Goal: Task Accomplishment & Management: Complete application form

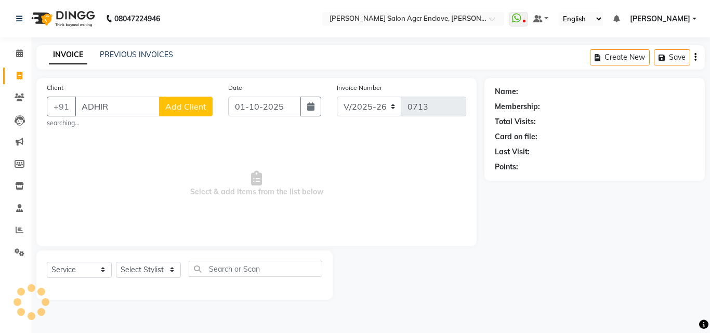
select select "8560"
select select "service"
type input "A"
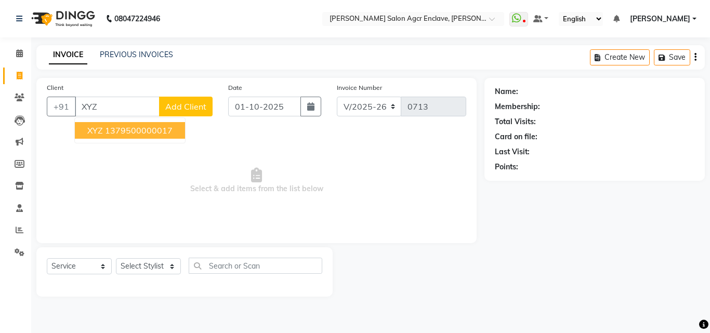
click at [146, 134] on ngb-highlight "1379500000017" at bounding box center [139, 130] width 68 height 10
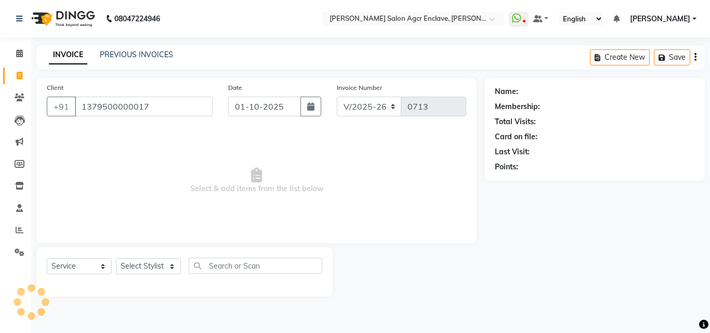
type input "1379500000017"
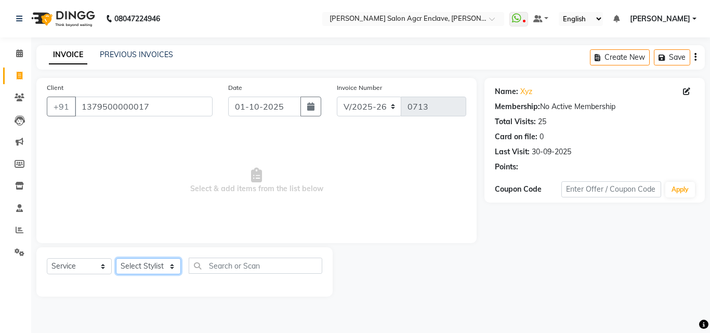
click at [147, 262] on select "Select Stylist Abhishek [PERSON_NAME] [PERSON_NAME] [PERSON_NAME] Lucky [PERSON…" at bounding box center [148, 266] width 65 height 16
select select "87954"
click at [116, 258] on select "Select Stylist Abhishek [PERSON_NAME] [PERSON_NAME] [PERSON_NAME] Lucky [PERSON…" at bounding box center [148, 266] width 65 height 16
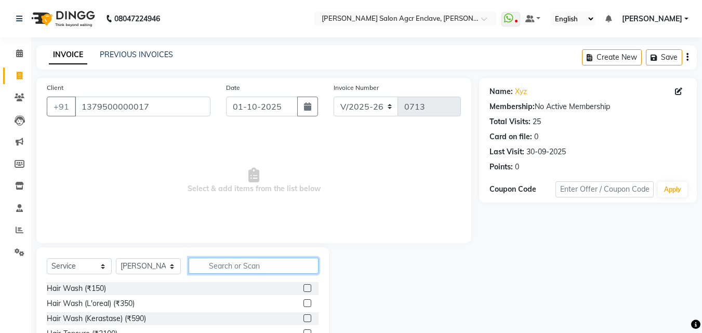
click at [208, 261] on input "text" at bounding box center [254, 266] width 130 height 16
type input "CUT"
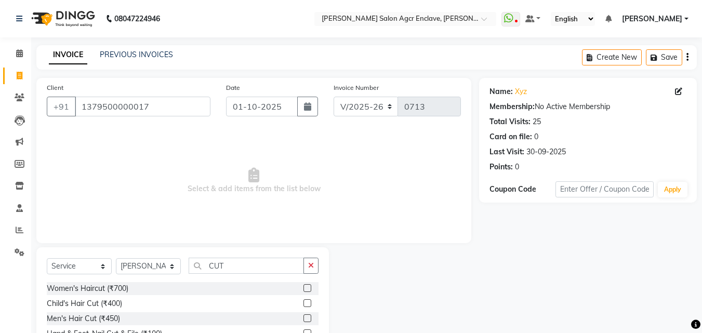
click at [304, 316] on label at bounding box center [307, 318] width 8 height 8
click at [304, 316] on input "checkbox" at bounding box center [306, 318] width 7 height 7
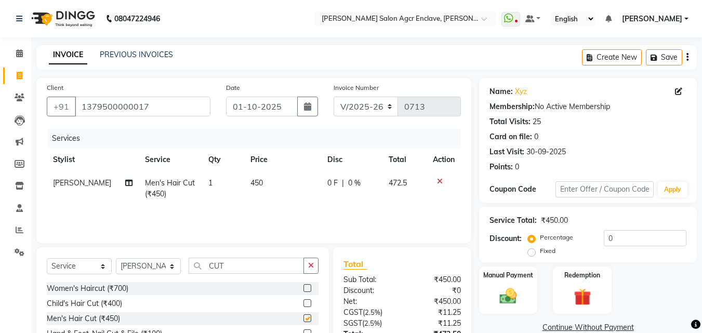
checkbox input "false"
click at [310, 265] on icon "button" at bounding box center [311, 265] width 6 height 7
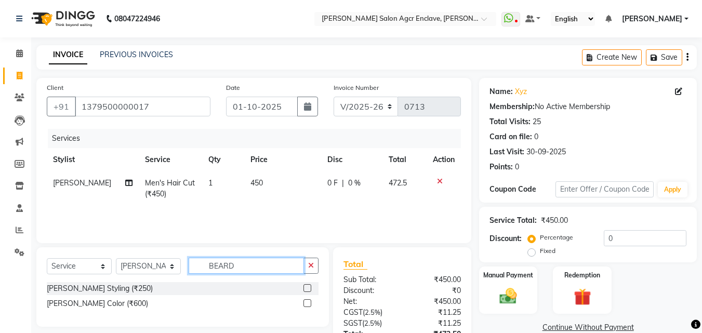
type input "BEARD"
click at [307, 290] on label at bounding box center [307, 288] width 8 height 8
click at [307, 290] on input "checkbox" at bounding box center [306, 288] width 7 height 7
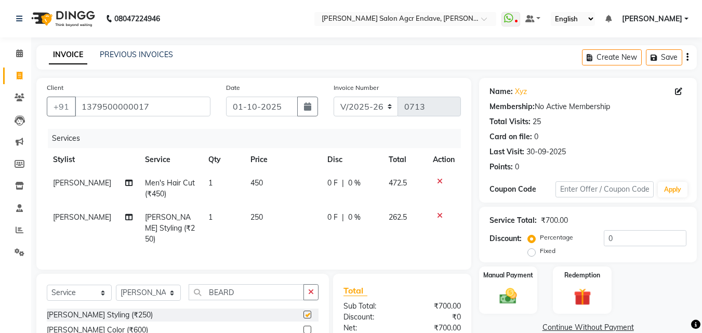
checkbox input "false"
click at [250, 183] on span "450" at bounding box center [256, 182] width 12 height 9
select select "87954"
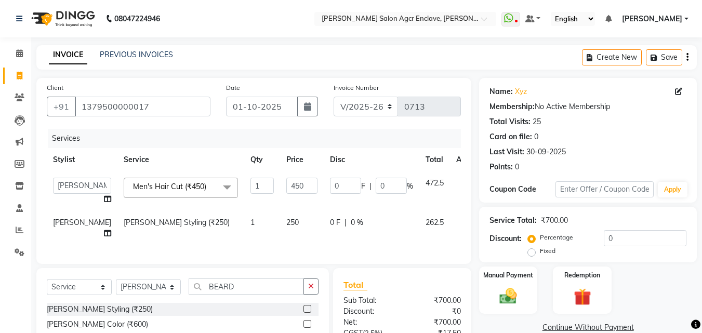
click at [249, 183] on td "1" at bounding box center [262, 190] width 36 height 39
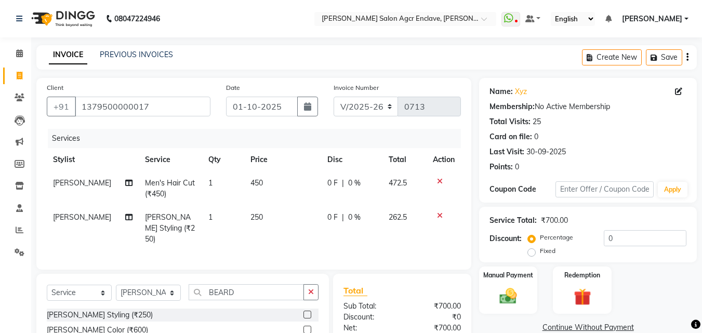
click at [262, 184] on td "450" at bounding box center [282, 188] width 77 height 34
select select "87954"
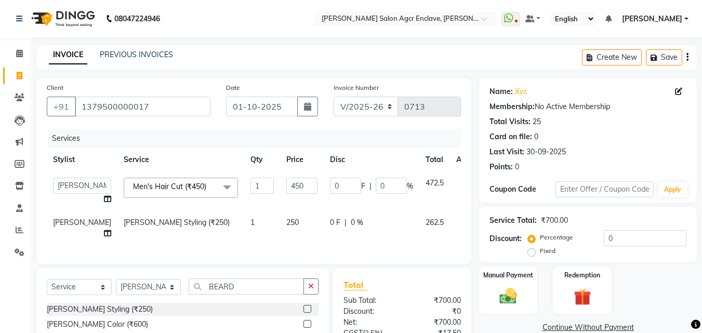
click at [286, 184] on input "450" at bounding box center [301, 186] width 31 height 16
type input "770"
click at [280, 218] on td "250" at bounding box center [302, 228] width 44 height 34
select select "87954"
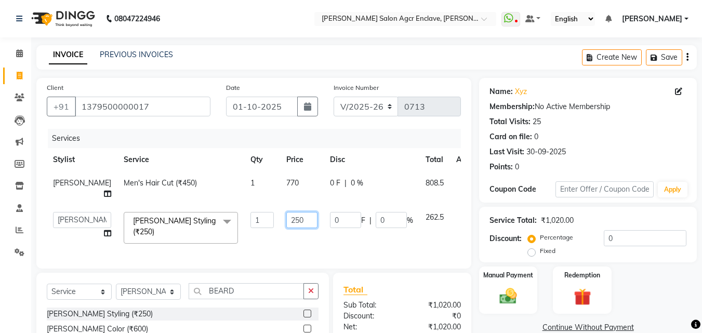
click at [286, 218] on input "250" at bounding box center [301, 220] width 31 height 16
type input "300"
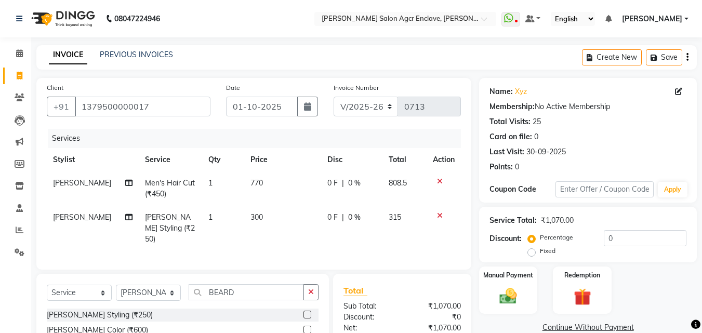
click at [687, 58] on icon "button" at bounding box center [687, 57] width 2 height 1
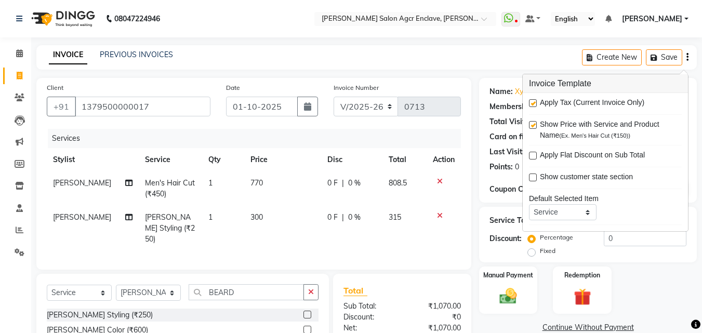
click at [532, 103] on label at bounding box center [533, 103] width 8 height 8
click at [532, 103] on input "checkbox" at bounding box center [532, 103] width 7 height 7
checkbox input "false"
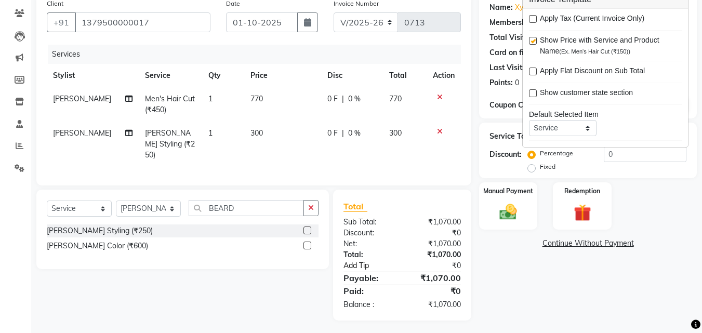
click at [356, 265] on link "Add Tip" at bounding box center [374, 265] width 77 height 11
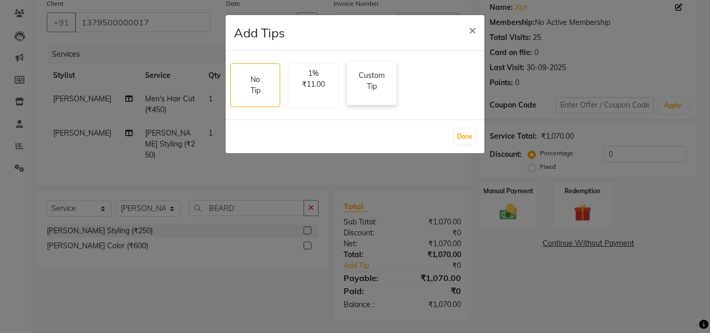
click at [376, 78] on p "Custom Tip" at bounding box center [371, 81] width 36 height 22
select select "87954"
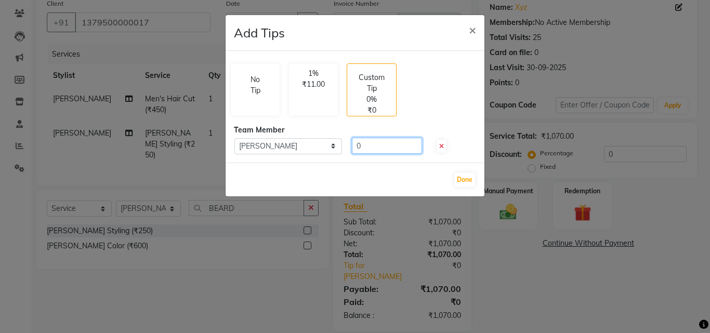
click at [371, 144] on input "0" at bounding box center [387, 146] width 70 height 16
type input "200"
click at [464, 181] on button "Done" at bounding box center [464, 179] width 21 height 15
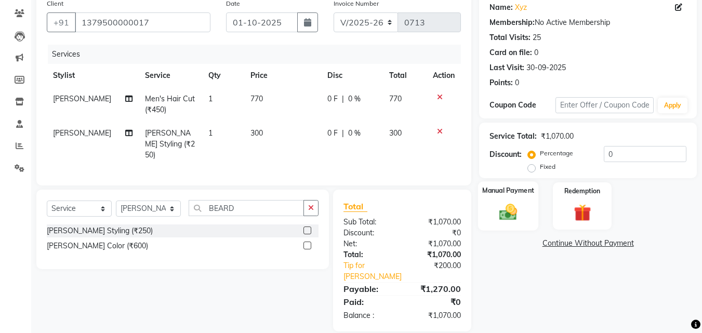
click at [501, 198] on div "Manual Payment" at bounding box center [508, 205] width 61 height 49
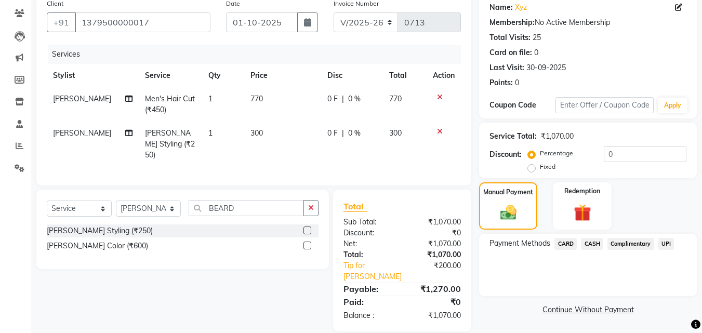
click at [665, 240] on span "UPI" at bounding box center [666, 244] width 16 height 12
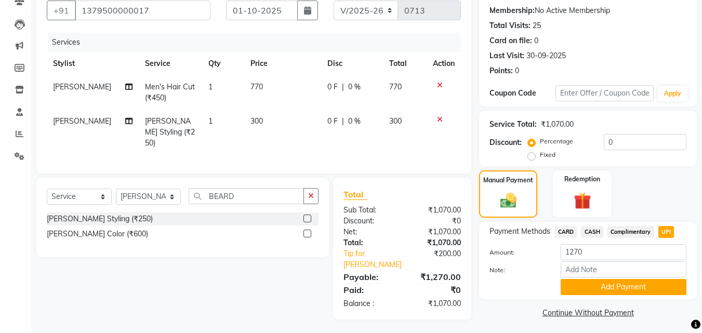
scroll to position [99, 0]
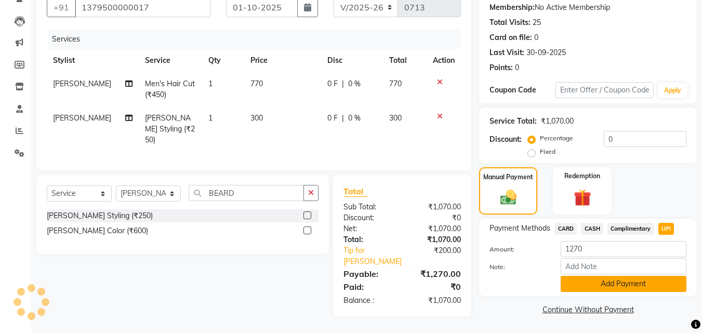
click at [606, 280] on button "Add Payment" at bounding box center [623, 284] width 126 height 16
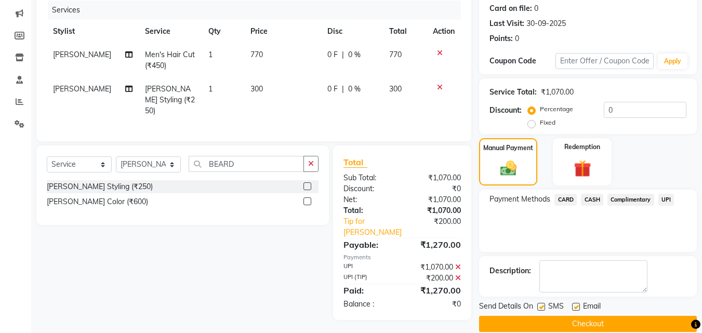
scroll to position [143, 0]
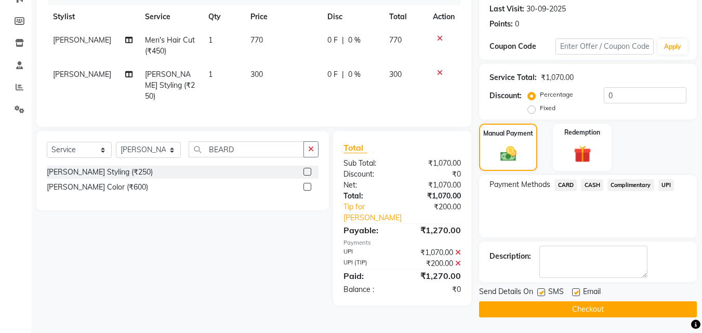
click at [585, 310] on button "Checkout" at bounding box center [588, 309] width 218 height 16
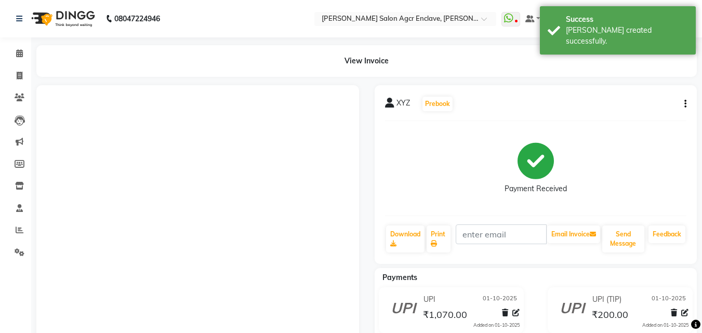
select select "service"
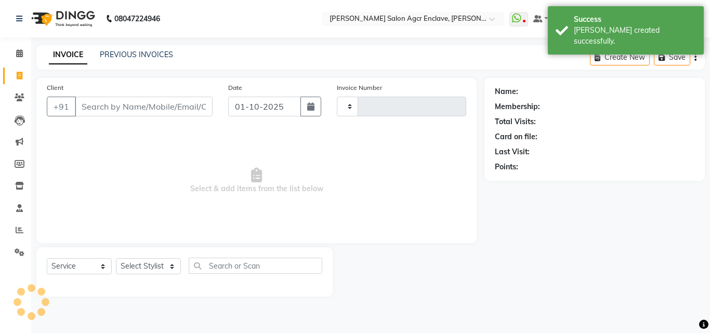
type input "0714"
select select "8560"
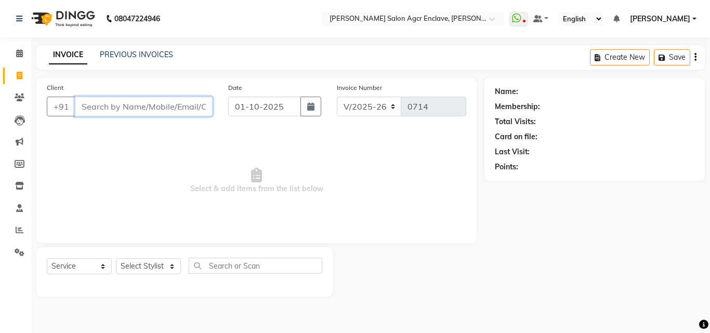
click at [146, 108] on input "Client" at bounding box center [144, 107] width 138 height 20
type input "K"
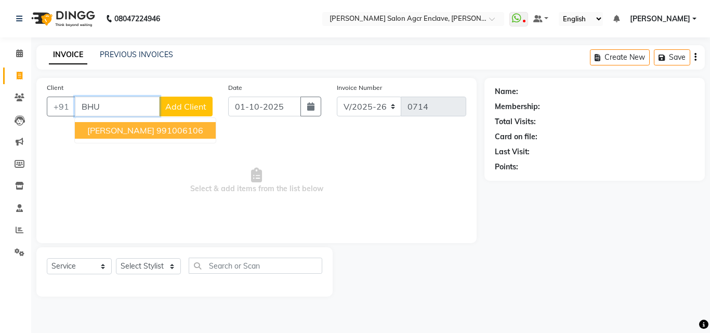
click at [156, 132] on ngb-highlight "991006106" at bounding box center [179, 130] width 47 height 10
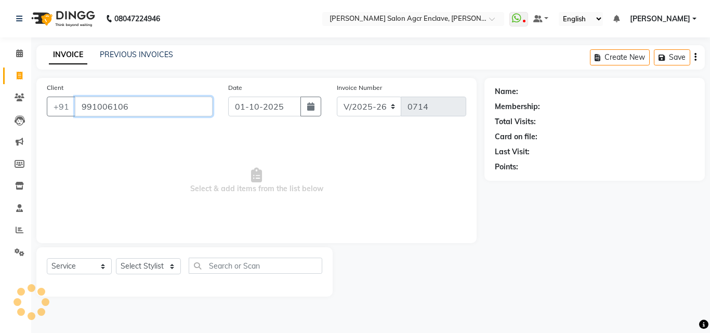
type input "991006106"
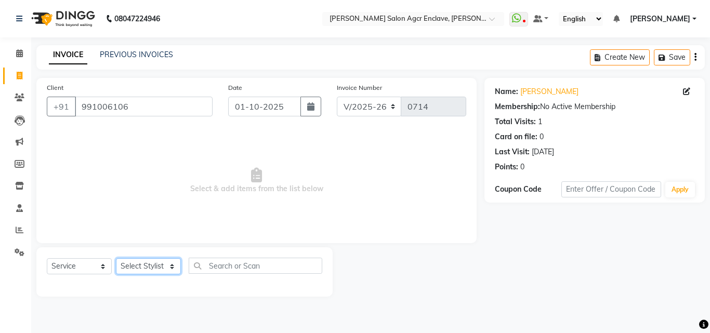
click at [149, 258] on select "Select Stylist Abhishek [PERSON_NAME] [PERSON_NAME] [PERSON_NAME] Lucky [PERSON…" at bounding box center [148, 266] width 65 height 16
select select "87656"
click at [116, 258] on select "Select Stylist Abhishek [PERSON_NAME] [PERSON_NAME] [PERSON_NAME] Lucky [PERSON…" at bounding box center [148, 266] width 65 height 16
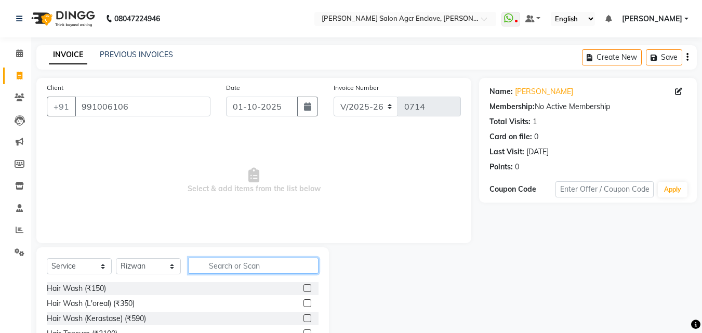
click at [223, 266] on input "text" at bounding box center [254, 266] width 130 height 16
type input "CUT"
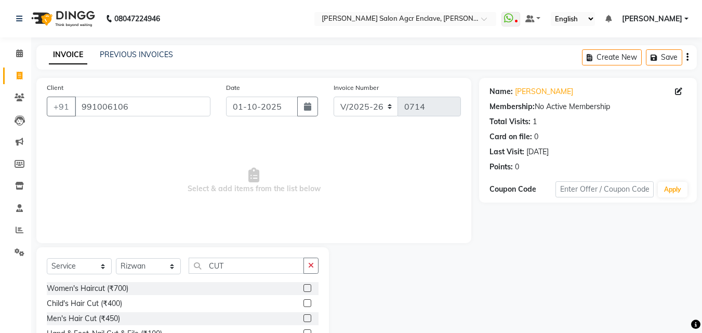
click at [309, 318] on label at bounding box center [307, 318] width 8 height 8
click at [309, 318] on input "checkbox" at bounding box center [306, 318] width 7 height 7
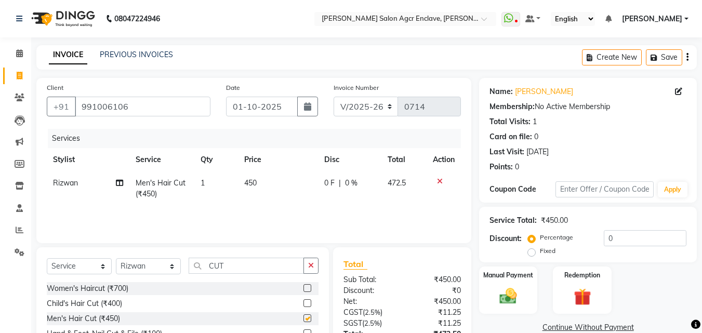
checkbox input "false"
click at [310, 266] on icon "button" at bounding box center [311, 265] width 6 height 7
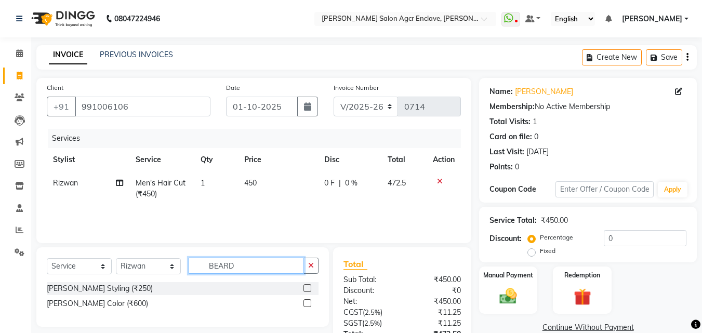
type input "BEARD"
click at [308, 286] on label at bounding box center [307, 288] width 8 height 8
click at [308, 286] on input "checkbox" at bounding box center [306, 288] width 7 height 7
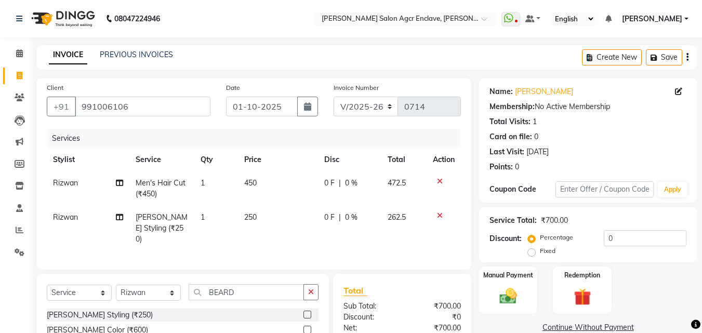
click at [306, 311] on label at bounding box center [307, 315] width 8 height 8
click at [306, 312] on input "checkbox" at bounding box center [306, 315] width 7 height 7
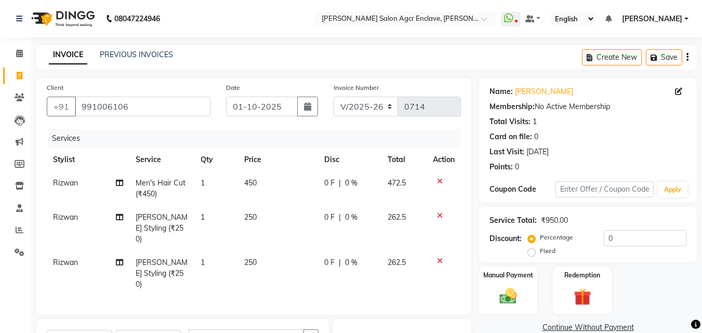
checkbox input "false"
click at [310, 332] on icon "button" at bounding box center [311, 336] width 6 height 7
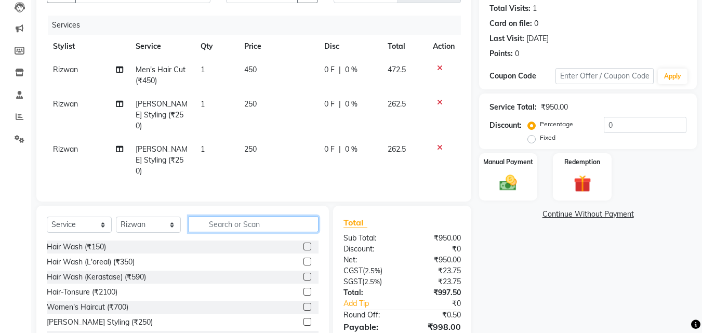
scroll to position [151, 0]
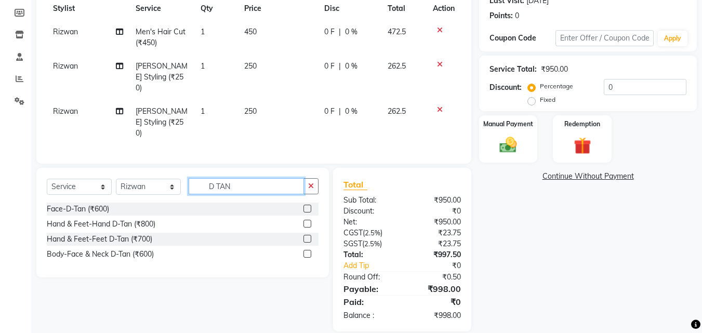
type input "D TAN"
click at [307, 205] on label at bounding box center [307, 209] width 8 height 8
click at [307, 206] on input "checkbox" at bounding box center [306, 209] width 7 height 7
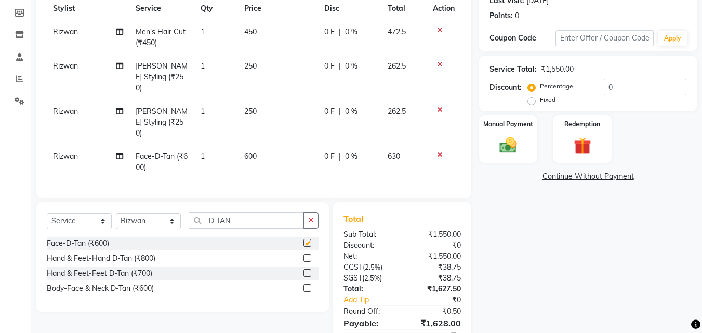
checkbox input "false"
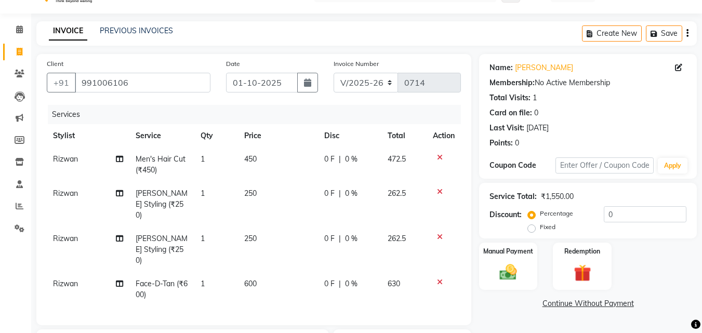
scroll to position [0, 0]
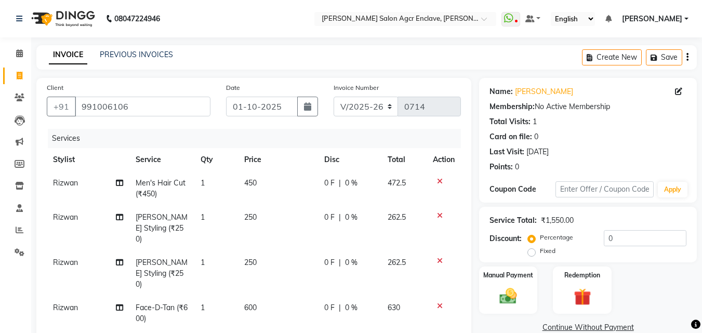
click at [687, 57] on icon "button" at bounding box center [687, 57] width 2 height 1
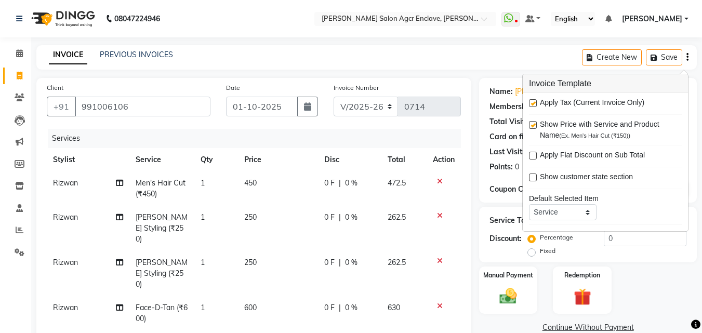
click at [533, 101] on label at bounding box center [533, 103] width 8 height 8
click at [533, 101] on input "checkbox" at bounding box center [532, 103] width 7 height 7
checkbox input "false"
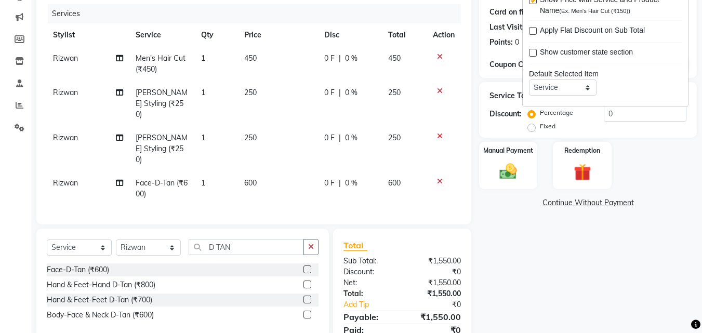
scroll to position [153, 0]
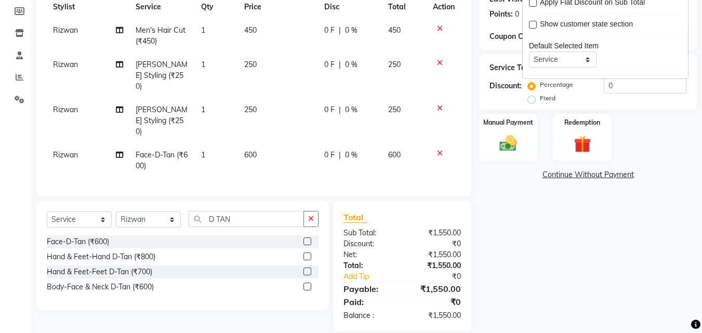
click at [249, 66] on span "250" at bounding box center [250, 64] width 12 height 9
select select "87656"
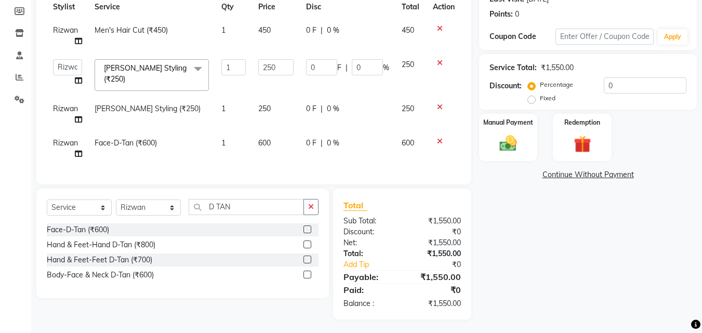
click at [249, 66] on td "1" at bounding box center [233, 75] width 37 height 44
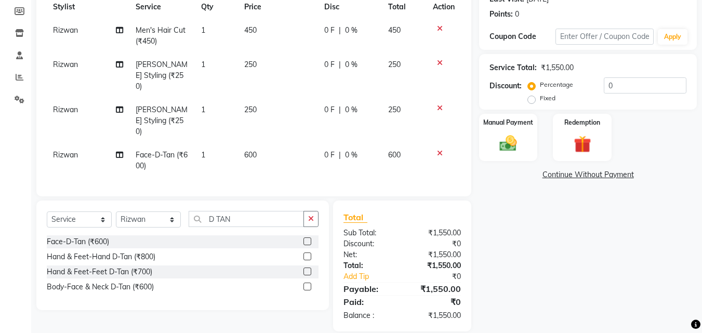
click at [260, 66] on td "250" at bounding box center [278, 75] width 80 height 45
select select "87656"
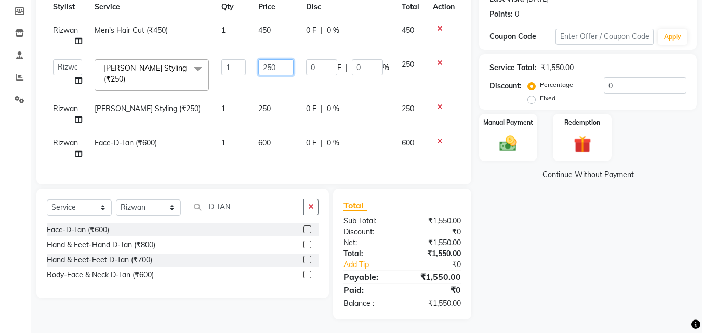
click at [260, 66] on input "250" at bounding box center [275, 67] width 35 height 16
type input "200"
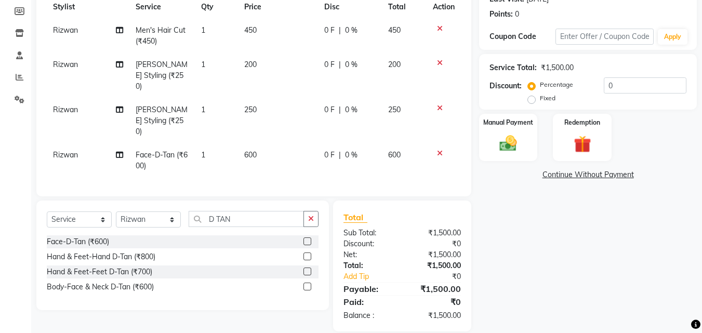
click at [280, 120] on td "250" at bounding box center [278, 120] width 80 height 45
select select "87656"
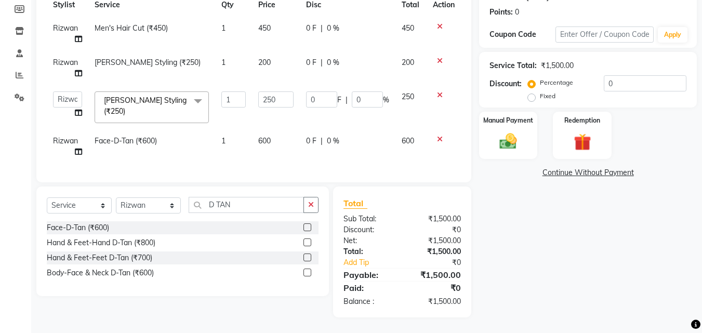
scroll to position [158, 0]
click at [507, 131] on img at bounding box center [507, 141] width 29 height 21
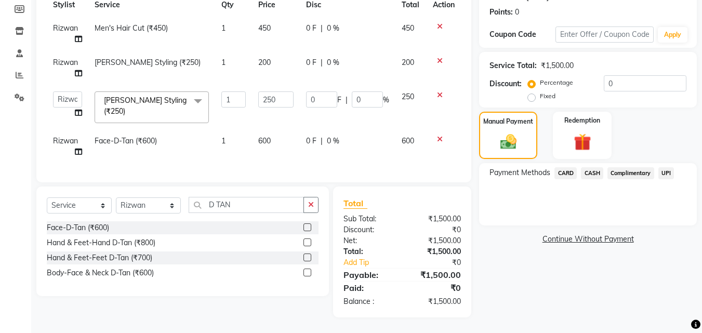
click at [593, 167] on span "CASH" at bounding box center [592, 173] width 22 height 12
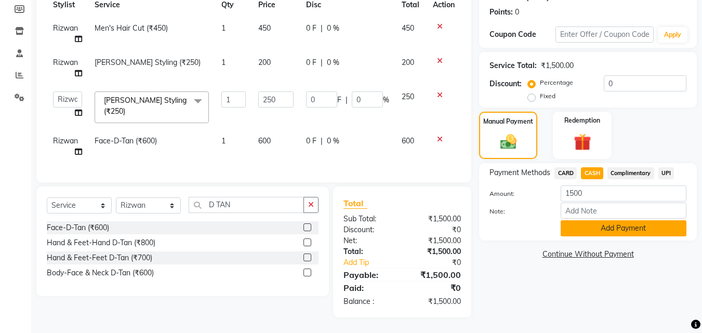
click at [604, 225] on button "Add Payment" at bounding box center [623, 228] width 126 height 16
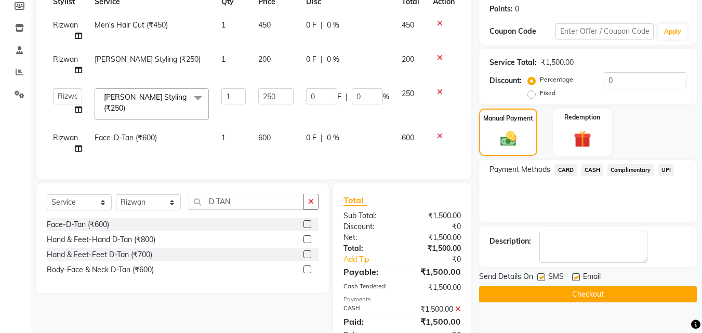
scroll to position [195, 0]
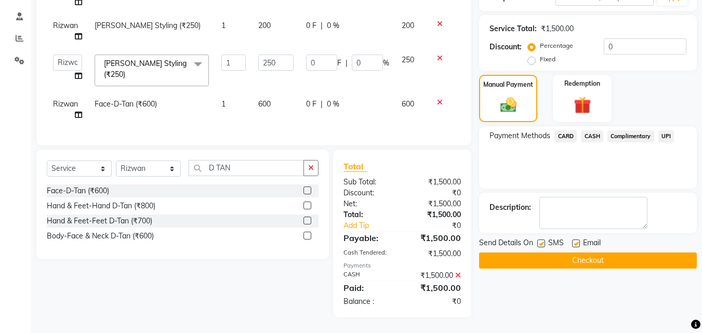
click at [531, 260] on button "Checkout" at bounding box center [588, 260] width 218 height 16
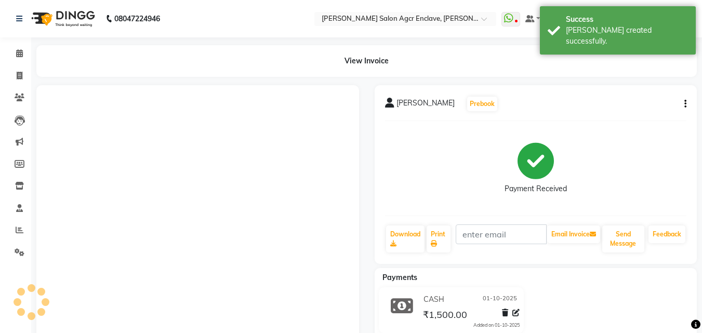
select select "service"
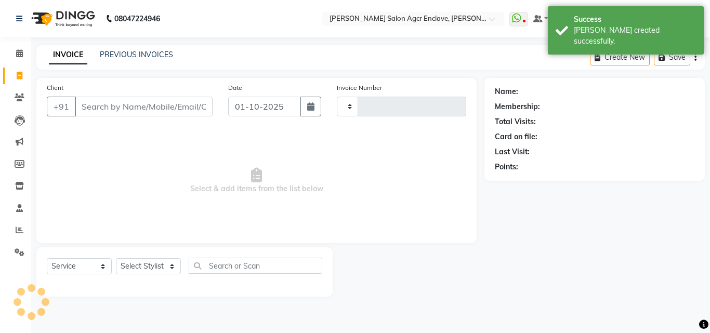
type input "0715"
select select "8560"
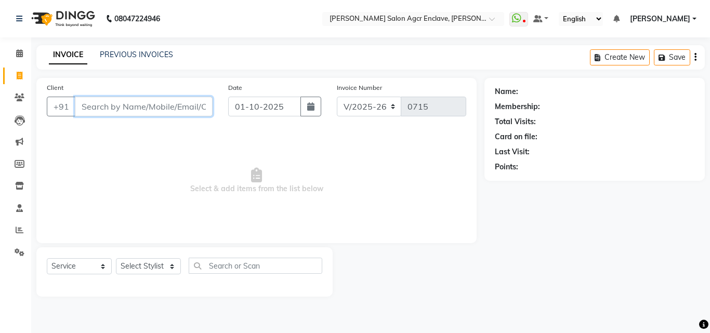
click at [164, 105] on input "Client" at bounding box center [144, 107] width 138 height 20
paste input "9013400800"
type input "9013400800"
click at [181, 105] on span "Add Client" at bounding box center [185, 106] width 41 height 10
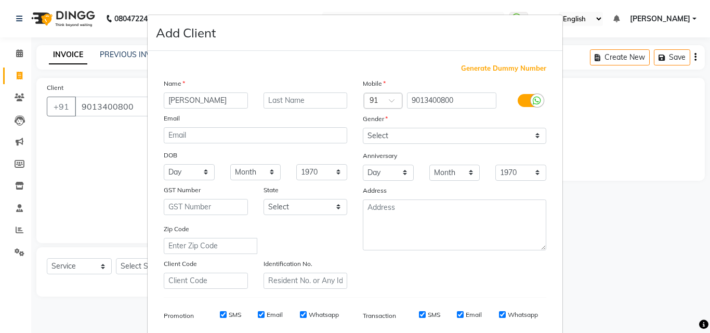
type input "ARUNAV"
click at [269, 98] on input "text" at bounding box center [305, 100] width 84 height 16
type input "SHARMA"
click at [393, 134] on select "Select Male Female Other Prefer Not To Say" at bounding box center [454, 136] width 183 height 16
select select "male"
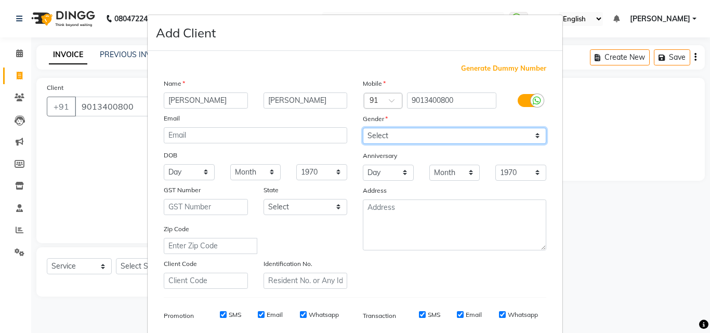
click at [363, 128] on select "Select Male Female Other Prefer Not To Say" at bounding box center [454, 136] width 183 height 16
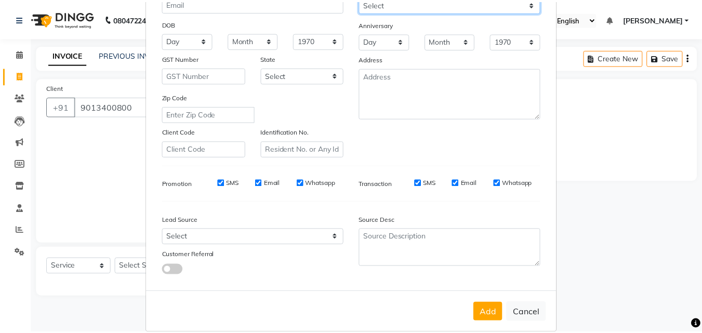
scroll to position [146, 0]
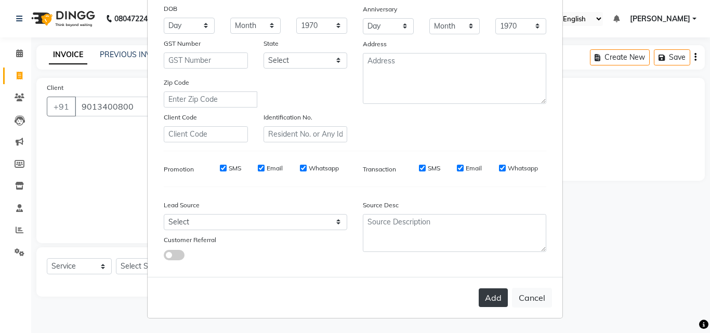
click at [486, 294] on button "Add" at bounding box center [492, 297] width 29 height 19
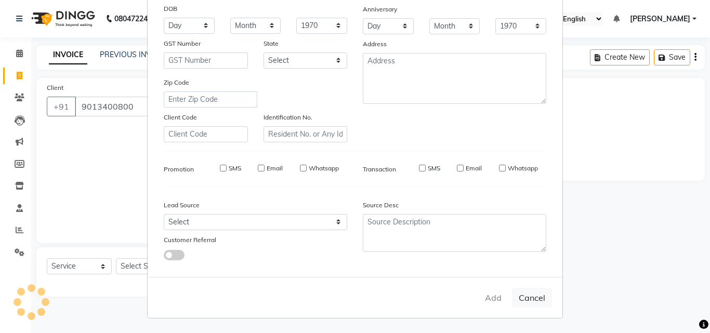
select select
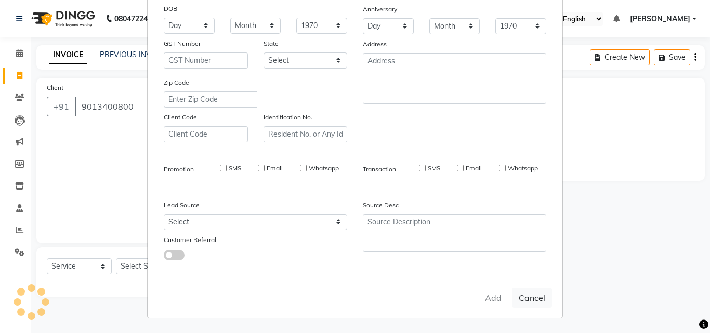
select select
checkbox input "false"
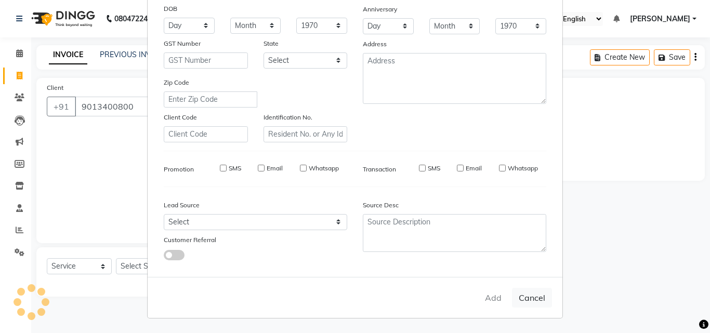
checkbox input "false"
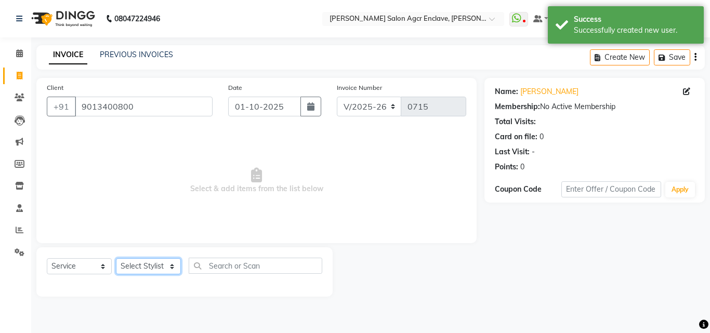
click at [144, 265] on select "Select Stylist Abhishek [PERSON_NAME] [PERSON_NAME] [PERSON_NAME] Lucky [PERSON…" at bounding box center [148, 266] width 65 height 16
select select "87954"
click at [116, 258] on select "Select Stylist Abhishek [PERSON_NAME] [PERSON_NAME] [PERSON_NAME] Lucky [PERSON…" at bounding box center [148, 266] width 65 height 16
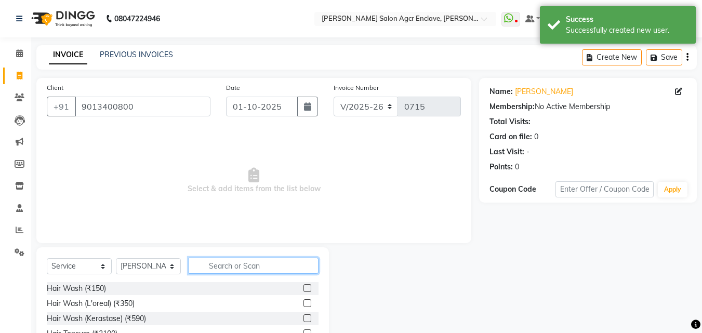
click at [227, 263] on input "text" at bounding box center [254, 266] width 130 height 16
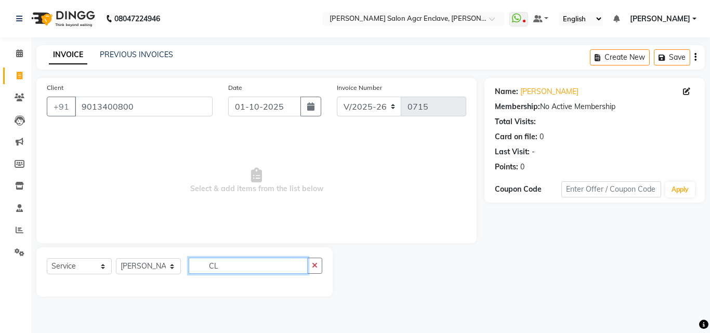
type input "C"
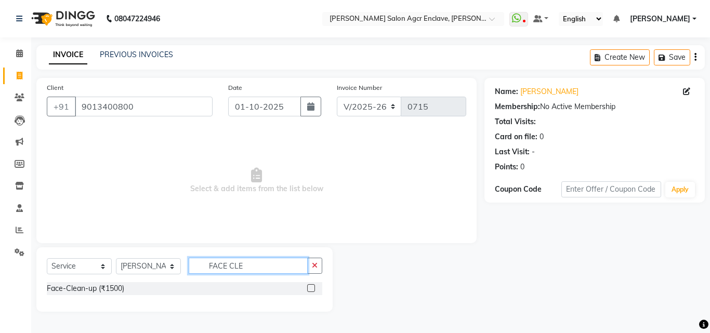
type input "FACE CLE"
click at [312, 286] on label at bounding box center [311, 288] width 8 height 8
click at [312, 286] on input "checkbox" at bounding box center [310, 288] width 7 height 7
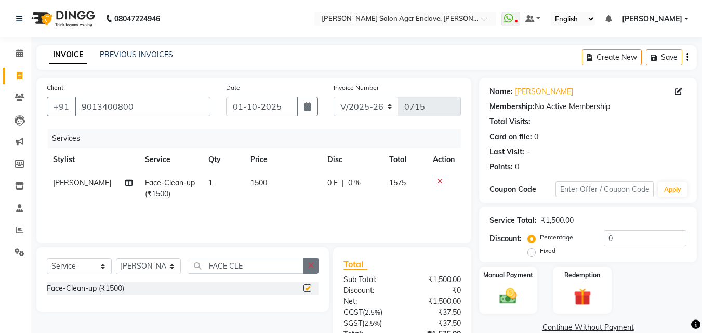
checkbox input "false"
click at [314, 272] on button "button" at bounding box center [310, 266] width 15 height 16
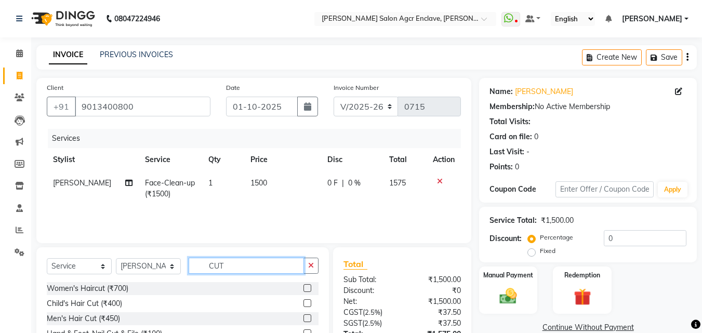
type input "CUT"
click at [307, 318] on label at bounding box center [307, 318] width 8 height 8
click at [307, 318] on input "checkbox" at bounding box center [306, 318] width 7 height 7
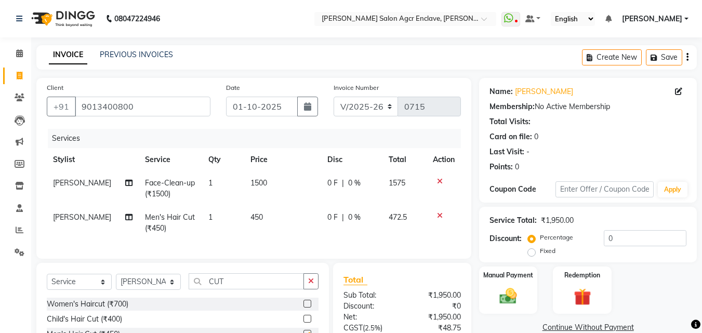
checkbox input "false"
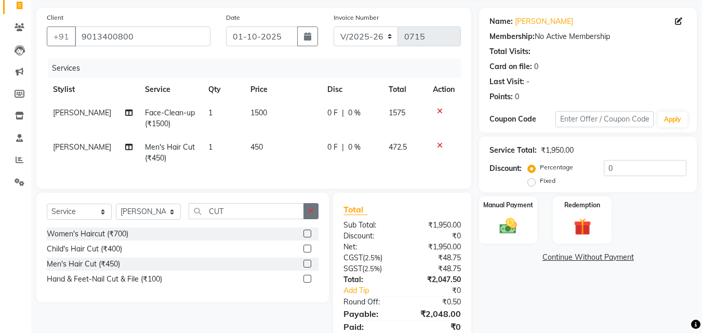
scroll to position [71, 0]
click at [306, 215] on button "button" at bounding box center [310, 211] width 15 height 16
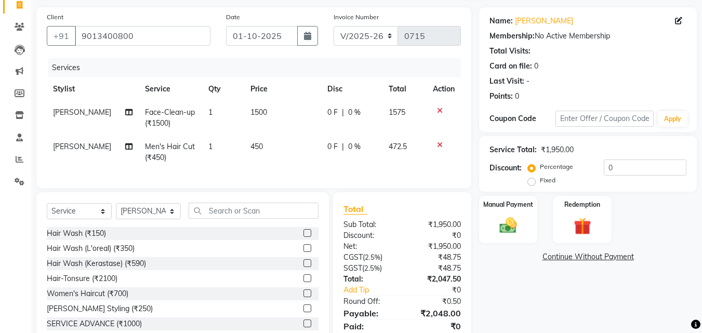
click at [303, 312] on label at bounding box center [307, 308] width 8 height 8
click at [303, 312] on input "checkbox" at bounding box center [306, 308] width 7 height 7
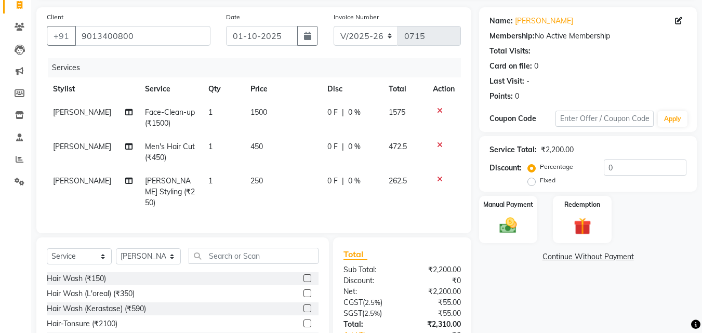
checkbox input "false"
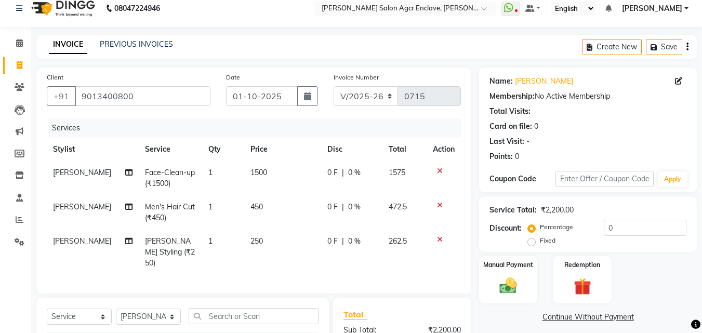
scroll to position [0, 0]
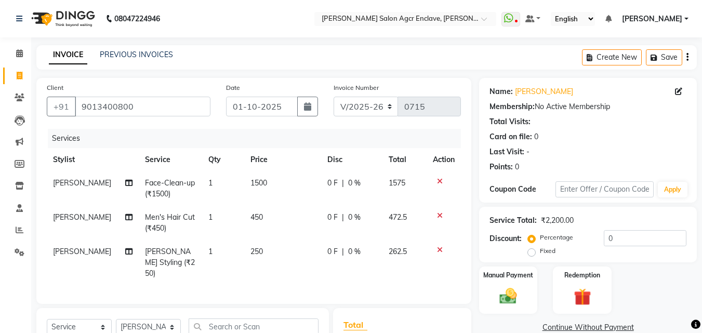
click at [687, 57] on icon "button" at bounding box center [687, 57] width 2 height 1
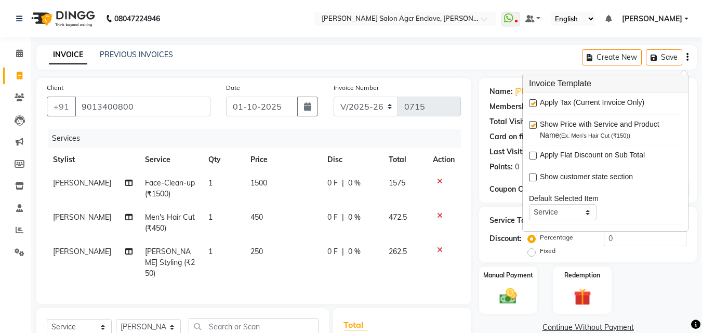
click at [532, 101] on label at bounding box center [533, 103] width 8 height 8
click at [532, 101] on input "checkbox" at bounding box center [532, 103] width 7 height 7
checkbox input "false"
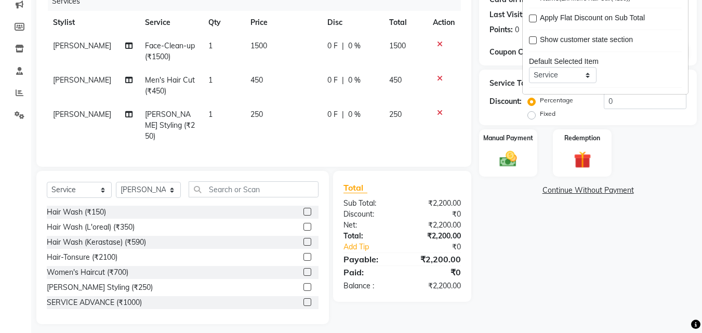
scroll to position [141, 0]
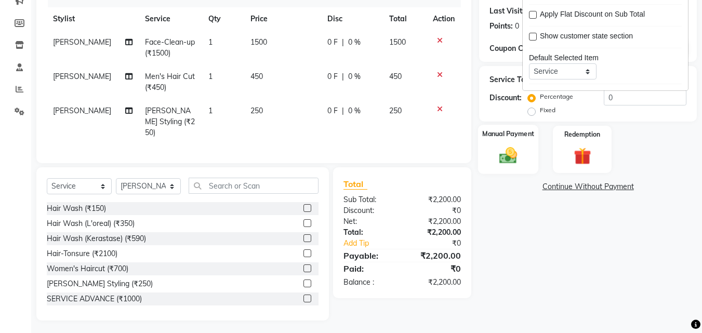
click at [521, 162] on img at bounding box center [507, 155] width 29 height 21
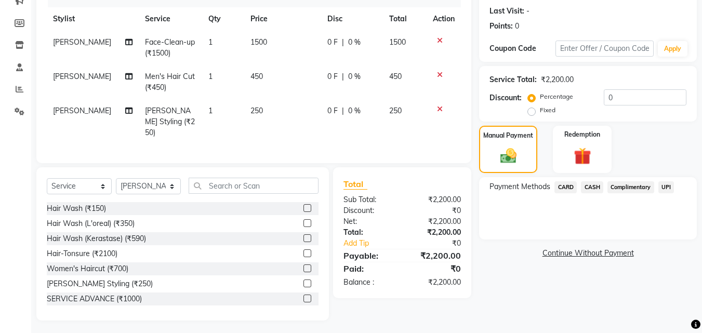
click at [569, 187] on span "CARD" at bounding box center [565, 187] width 22 height 12
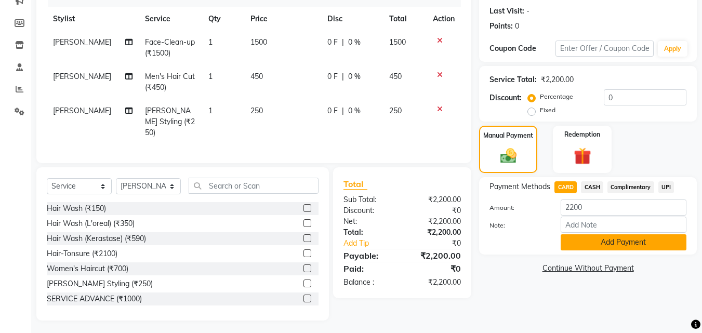
click at [579, 242] on button "Add Payment" at bounding box center [623, 242] width 126 height 16
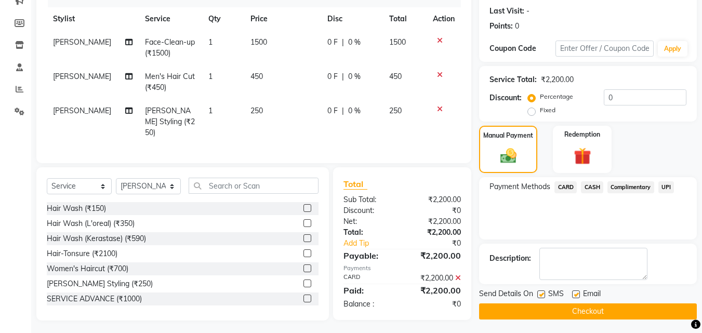
scroll to position [143, 0]
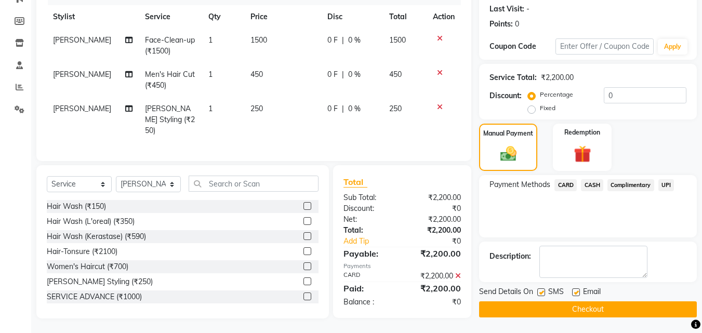
click at [576, 305] on button "Checkout" at bounding box center [588, 309] width 218 height 16
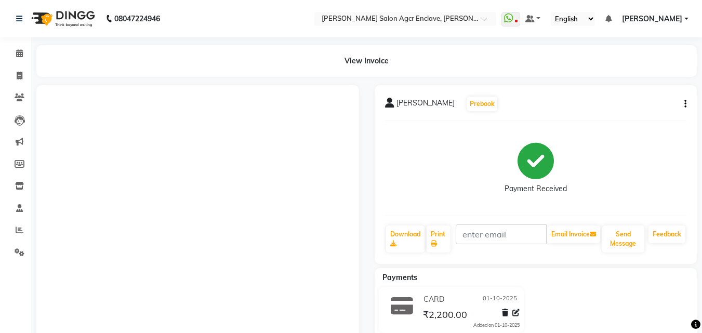
select select "service"
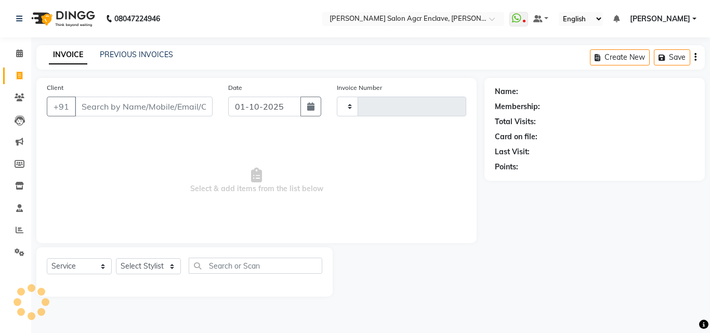
type input "0716"
select select "8560"
click at [159, 105] on input "Client" at bounding box center [144, 107] width 138 height 20
type input "B"
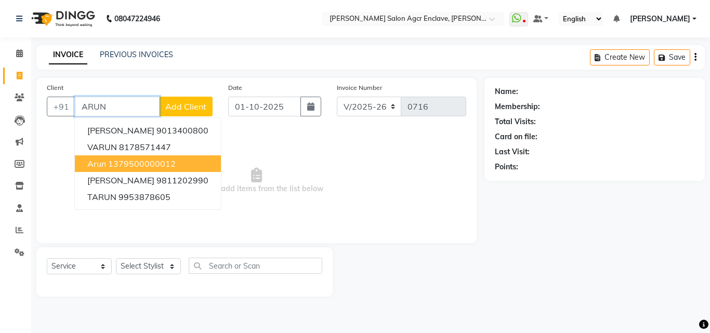
click at [143, 162] on ngb-highlight "1379500000012" at bounding box center [142, 163] width 68 height 10
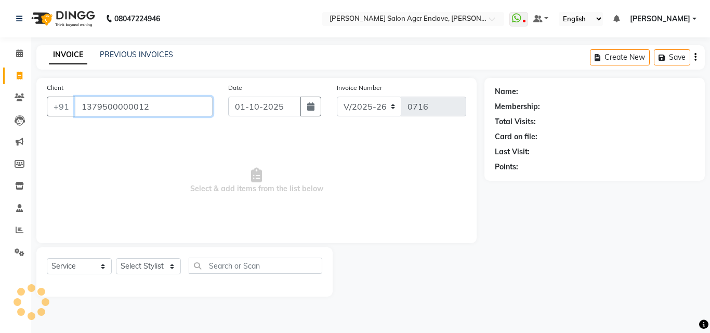
type input "1379500000012"
click at [156, 270] on select "Select Stylist Abhishek [PERSON_NAME] [PERSON_NAME] [PERSON_NAME] Lucky [PERSON…" at bounding box center [148, 266] width 65 height 16
select select "87658"
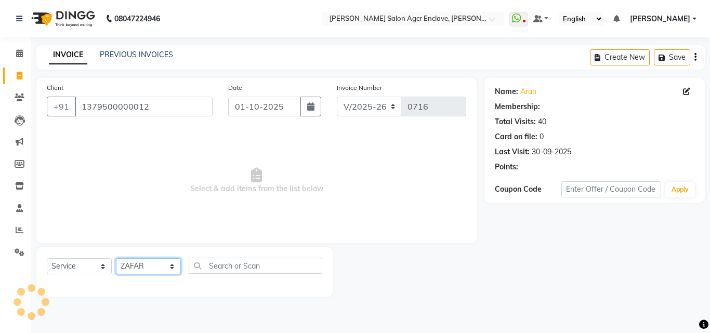
click at [116, 258] on select "Select Stylist Abhishek [PERSON_NAME] [PERSON_NAME] [PERSON_NAME] Lucky [PERSON…" at bounding box center [148, 266] width 65 height 16
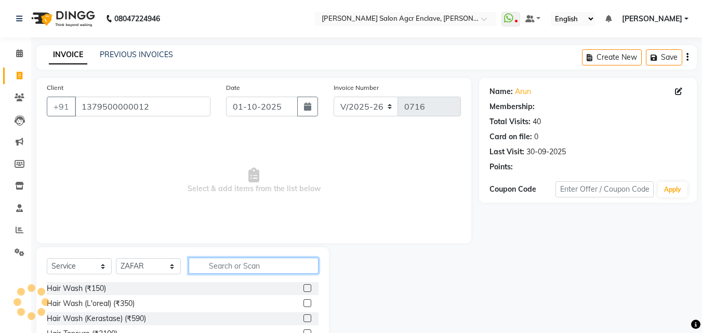
click at [205, 266] on input "text" at bounding box center [254, 266] width 130 height 16
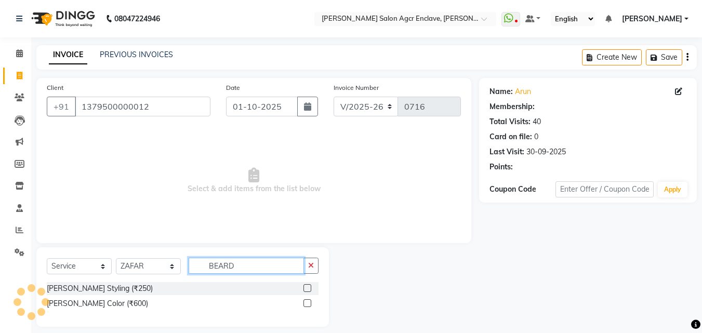
type input "BEARD"
click at [307, 300] on label at bounding box center [307, 303] width 8 height 8
click at [307, 300] on input "checkbox" at bounding box center [306, 303] width 7 height 7
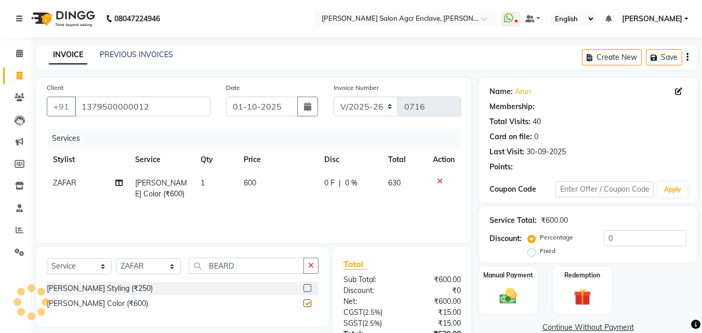
checkbox input "false"
click at [307, 284] on label at bounding box center [307, 288] width 8 height 8
click at [307, 285] on input "checkbox" at bounding box center [306, 288] width 7 height 7
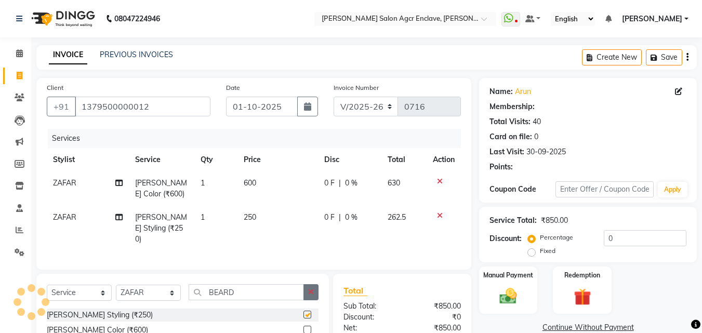
checkbox input "false"
click at [307, 284] on button "button" at bounding box center [310, 292] width 15 height 16
click at [256, 213] on span "250" at bounding box center [250, 216] width 12 height 9
select select "87658"
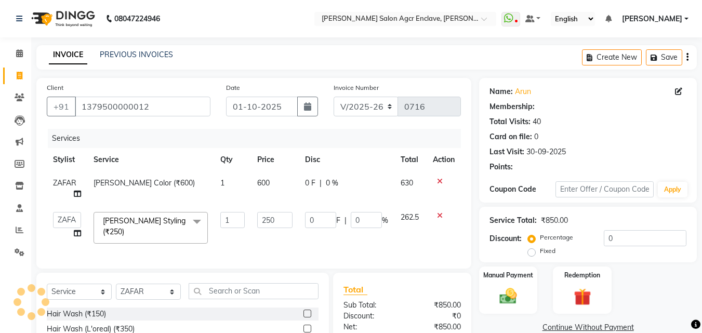
click at [256, 213] on td "250" at bounding box center [275, 228] width 48 height 44
click at [263, 217] on input "250" at bounding box center [274, 220] width 35 height 16
type input "300"
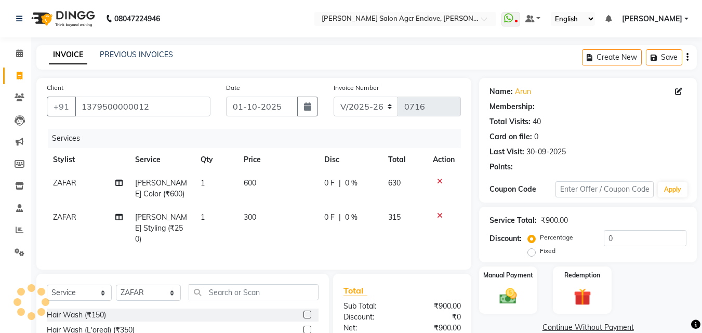
click at [687, 58] on icon "button" at bounding box center [687, 57] width 2 height 1
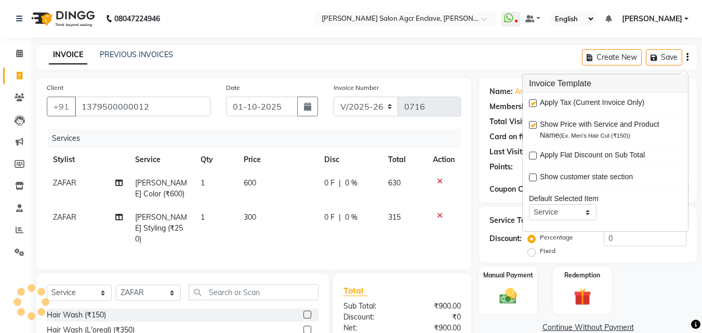
click at [532, 104] on label at bounding box center [533, 103] width 8 height 8
click at [532, 104] on input "checkbox" at bounding box center [532, 103] width 7 height 7
checkbox input "false"
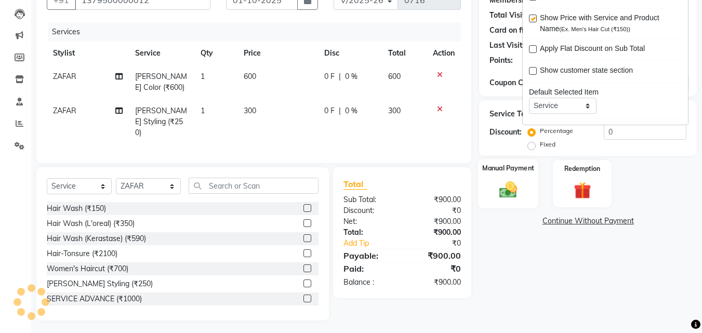
click at [515, 197] on img at bounding box center [507, 189] width 29 height 21
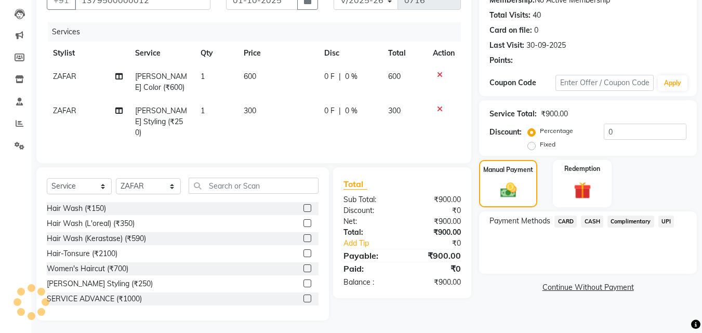
click at [590, 221] on span "CASH" at bounding box center [592, 222] width 22 height 12
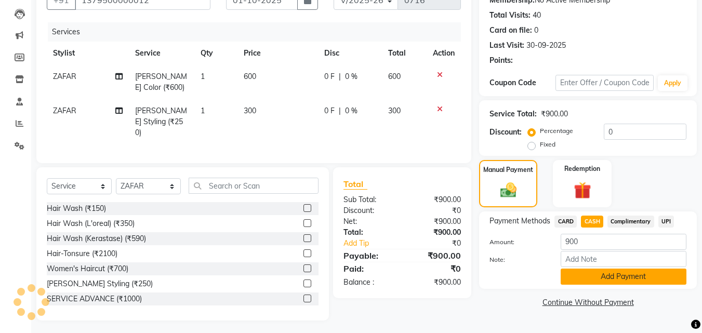
click at [600, 279] on button "Add Payment" at bounding box center [623, 277] width 126 height 16
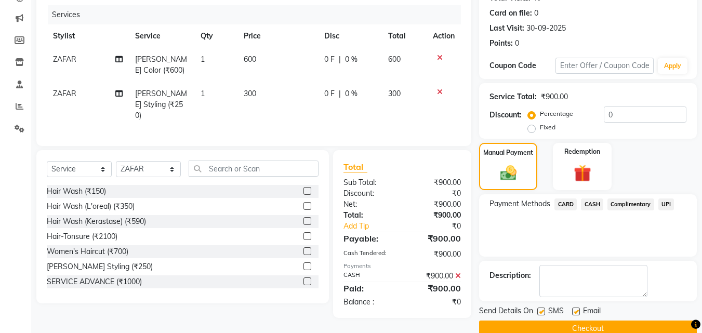
scroll to position [143, 0]
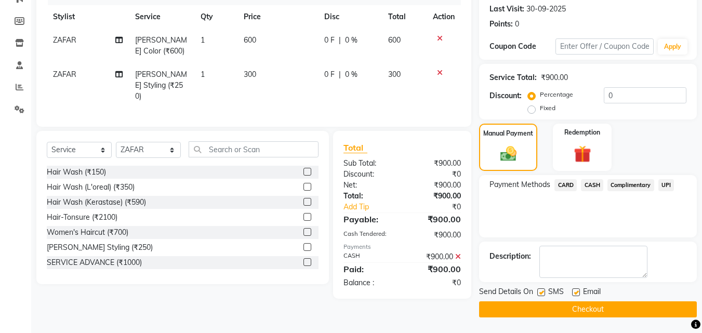
click at [598, 311] on button "Checkout" at bounding box center [588, 309] width 218 height 16
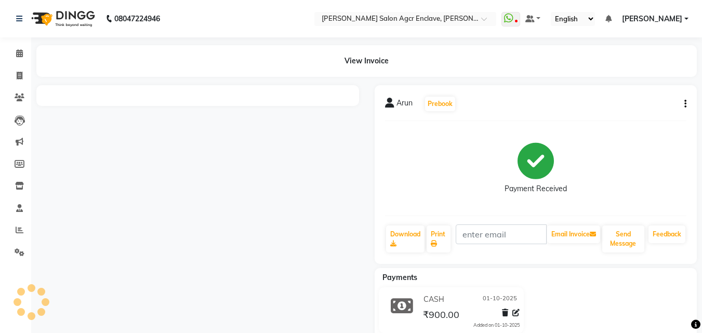
select select "service"
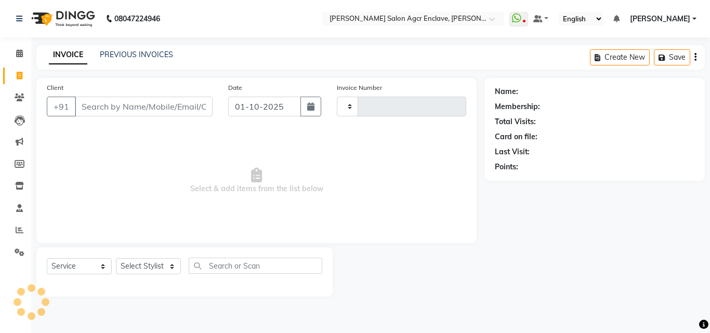
click at [142, 116] on input "Client" at bounding box center [144, 107] width 138 height 20
click at [141, 111] on input "Client" at bounding box center [144, 107] width 138 height 20
type input "9667674500"
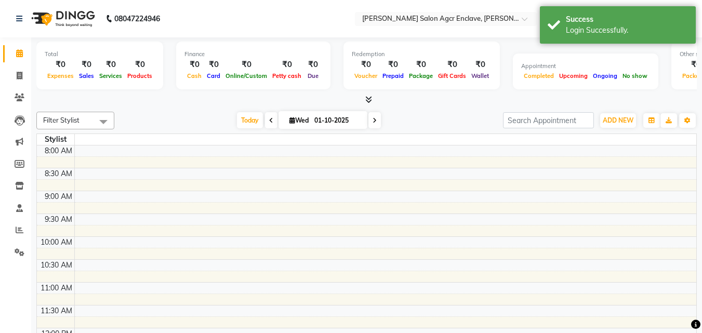
select select "en"
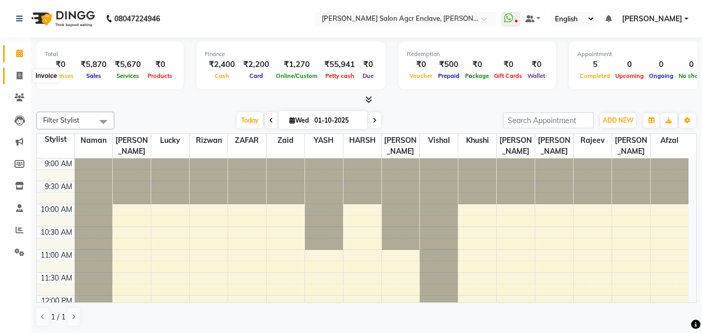
click at [20, 72] on icon at bounding box center [20, 76] width 6 height 8
select select "service"
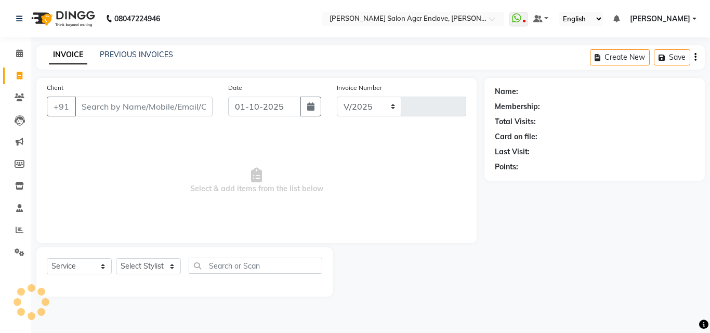
select select "8560"
type input "0717"
click at [156, 101] on input "Client" at bounding box center [144, 107] width 138 height 20
paste input "9667674500"
click at [156, 101] on input "9667674500" at bounding box center [117, 107] width 85 height 20
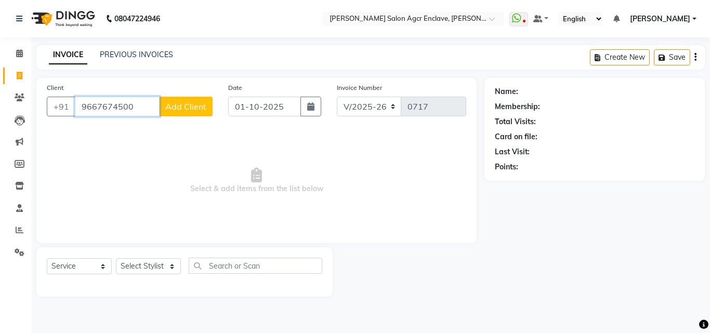
type input "9667674500"
click at [188, 106] on span "Add Client" at bounding box center [185, 106] width 41 height 10
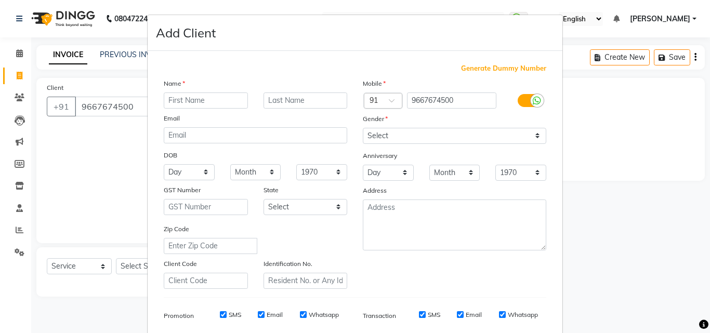
click at [188, 106] on input "text" at bounding box center [206, 100] width 84 height 16
type input "MANJU"
click at [462, 142] on select "Select Male Female Other Prefer Not To Say" at bounding box center [454, 136] width 183 height 16
select select "female"
click at [363, 128] on select "Select Male Female Other Prefer Not To Say" at bounding box center [454, 136] width 183 height 16
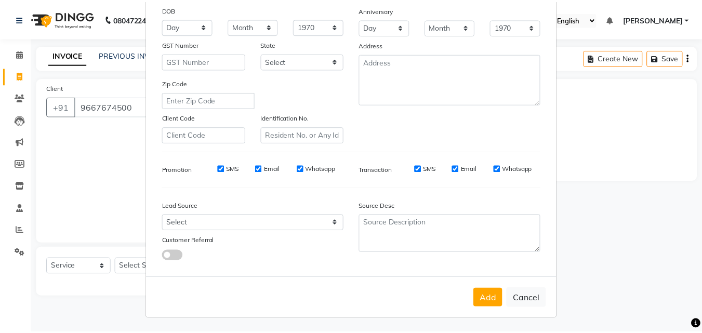
scroll to position [146, 0]
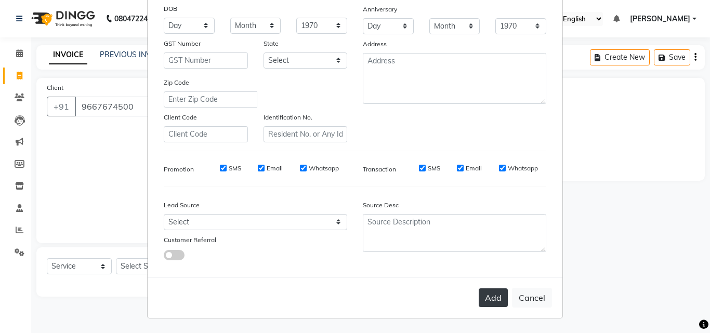
click at [488, 290] on button "Add" at bounding box center [492, 297] width 29 height 19
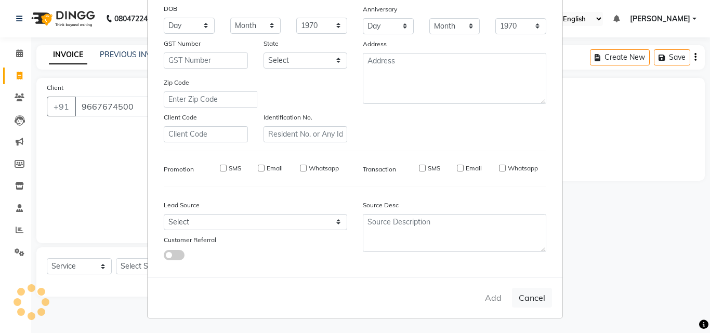
select select
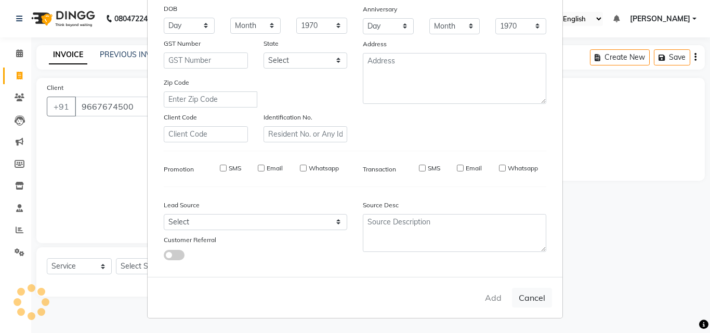
select select
checkbox input "false"
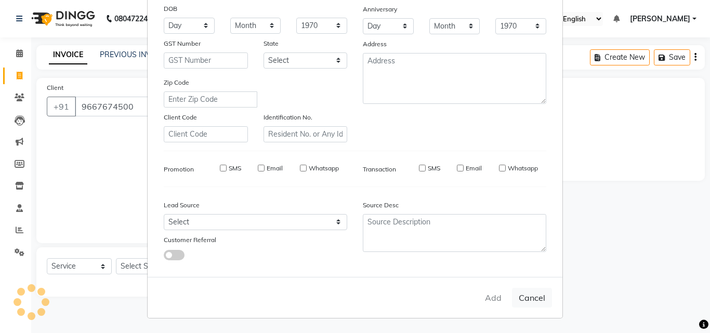
checkbox input "false"
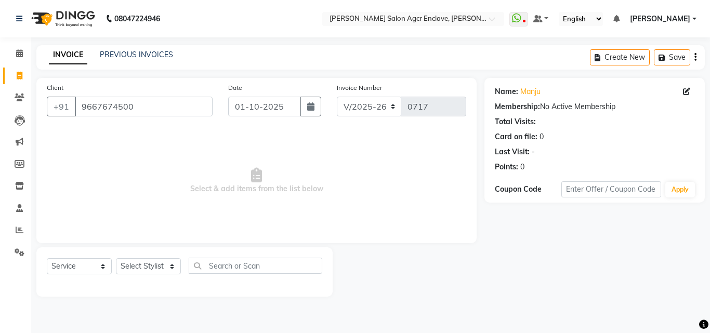
click at [157, 255] on div "Select Service Product Membership Package Voucher Prepaid Gift Card Select Styl…" at bounding box center [184, 271] width 296 height 49
click at [156, 266] on select "Select Stylist Abhishek [PERSON_NAME] [PERSON_NAME] [PERSON_NAME] Lucky [PERSON…" at bounding box center [148, 266] width 65 height 16
select select "87654"
click at [116, 258] on select "Select Stylist Abhishek [PERSON_NAME] [PERSON_NAME] [PERSON_NAME] Lucky [PERSON…" at bounding box center [148, 266] width 65 height 16
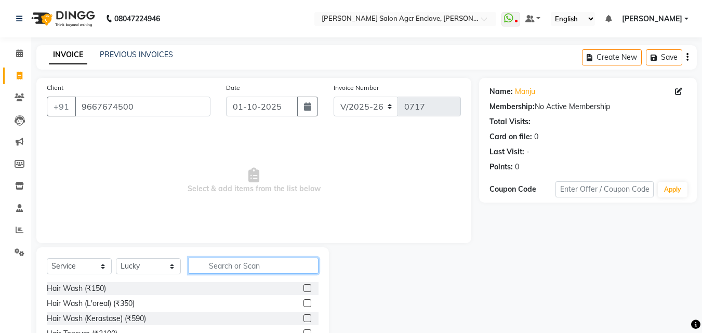
click at [211, 266] on input "text" at bounding box center [254, 266] width 130 height 16
type input "COLOR"
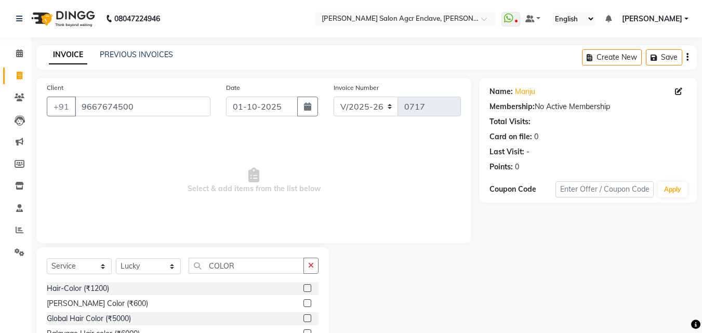
click at [305, 285] on label at bounding box center [307, 288] width 8 height 8
click at [305, 285] on input "checkbox" at bounding box center [306, 288] width 7 height 7
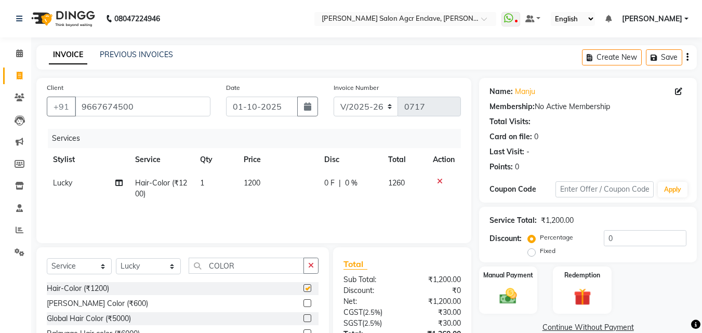
checkbox input "false"
click at [437, 180] on icon at bounding box center [440, 181] width 6 height 7
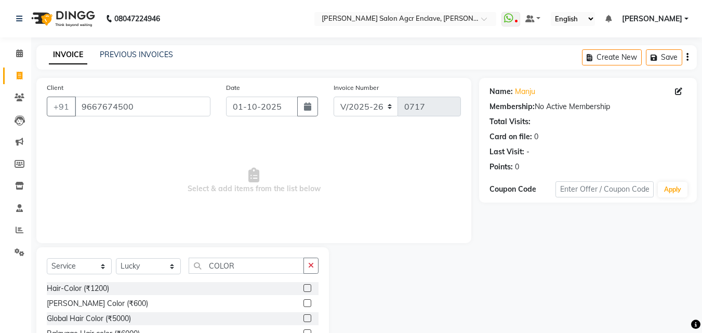
click at [306, 318] on label at bounding box center [307, 318] width 8 height 8
click at [306, 318] on input "checkbox" at bounding box center [306, 318] width 7 height 7
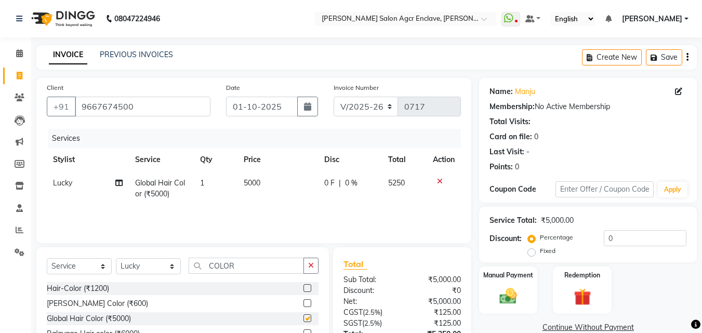
checkbox input "false"
click at [254, 183] on span "5000" at bounding box center [252, 182] width 17 height 9
click at [254, 183] on td "5000" at bounding box center [277, 188] width 81 height 34
select select "87654"
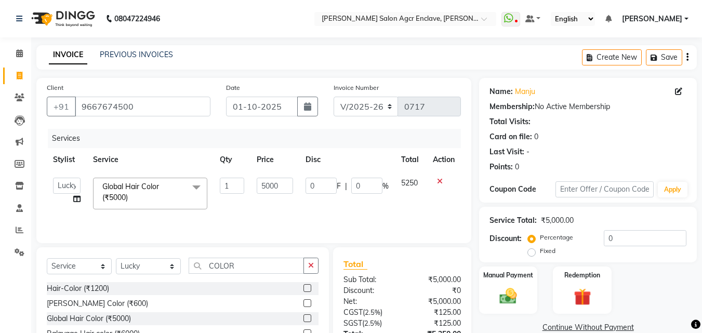
click at [254, 183] on td "5000" at bounding box center [274, 193] width 48 height 44
click at [269, 185] on input "5000" at bounding box center [275, 186] width 36 height 16
type input "5500"
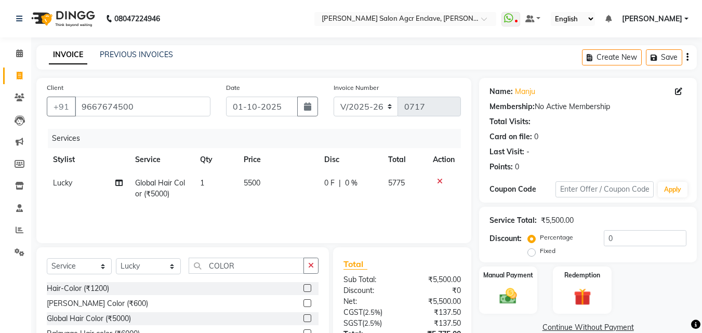
click at [687, 57] on icon "button" at bounding box center [687, 57] width 2 height 1
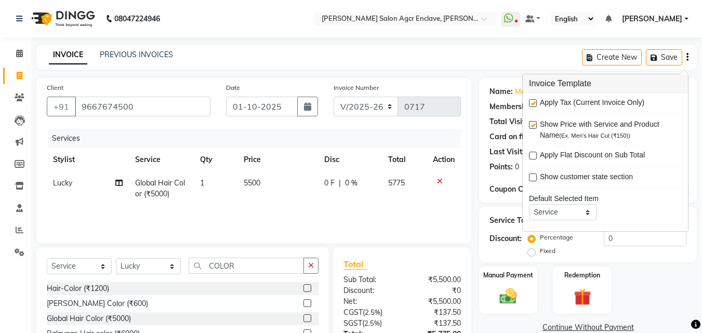
click at [534, 101] on label at bounding box center [533, 103] width 8 height 8
click at [534, 101] on input "checkbox" at bounding box center [532, 103] width 7 height 7
checkbox input "false"
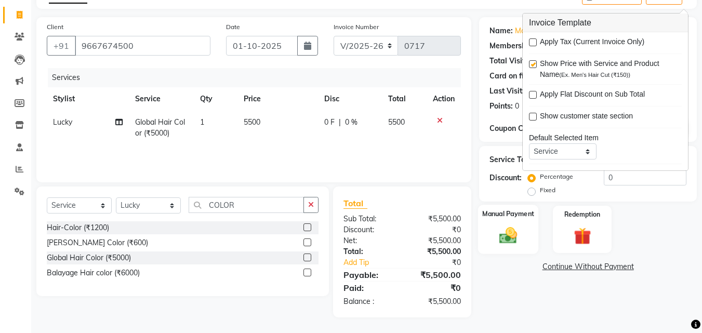
click at [511, 230] on img at bounding box center [507, 235] width 29 height 21
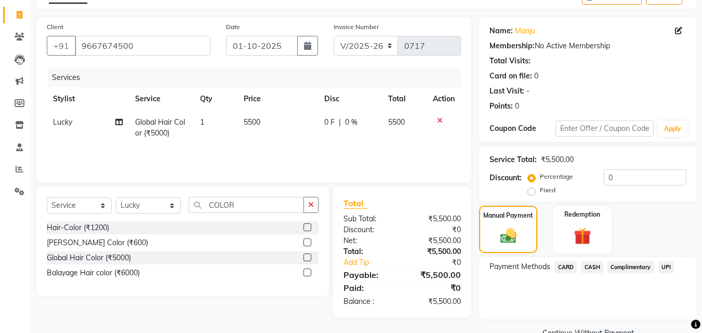
click at [666, 264] on span "UPI" at bounding box center [666, 267] width 16 height 12
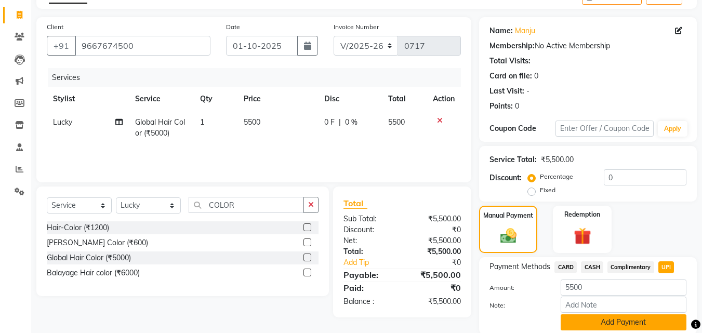
click at [619, 322] on button "Add Payment" at bounding box center [623, 322] width 126 height 16
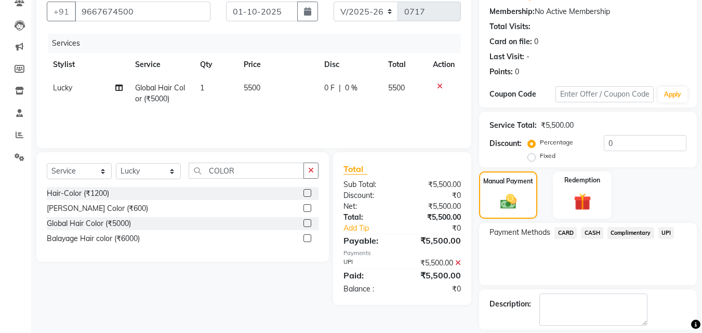
scroll to position [143, 0]
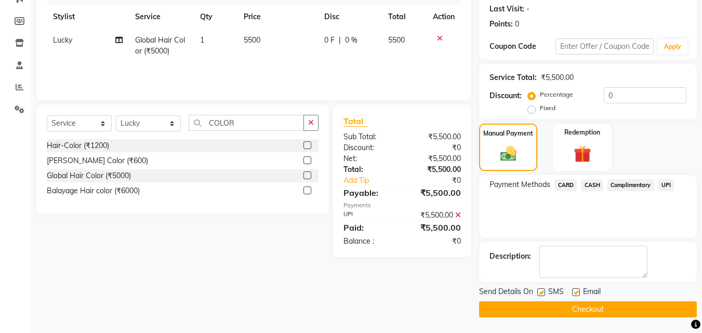
click at [562, 304] on button "Checkout" at bounding box center [588, 309] width 218 height 16
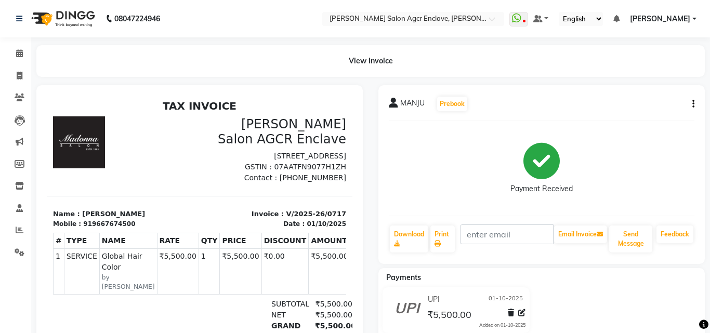
select select "service"
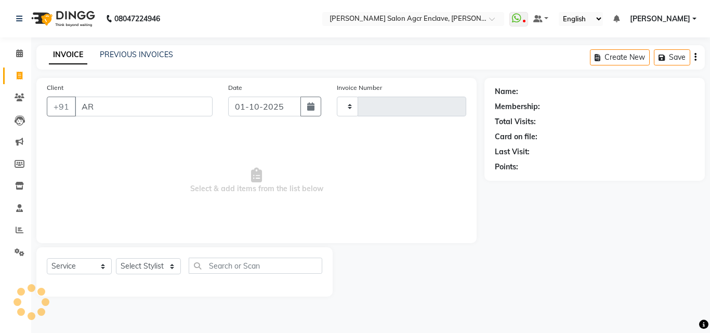
type input "ARU"
type input "0718"
select select "8560"
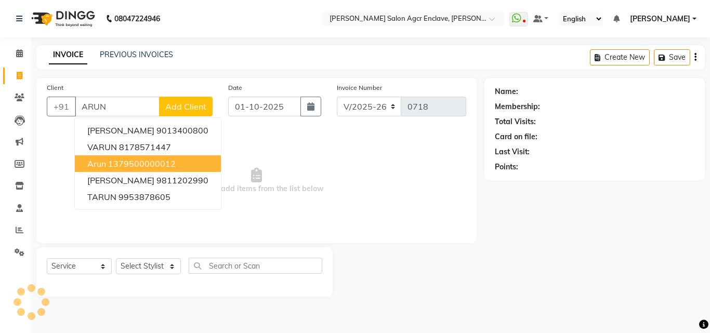
click at [125, 163] on ngb-highlight "1379500000012" at bounding box center [142, 163] width 68 height 10
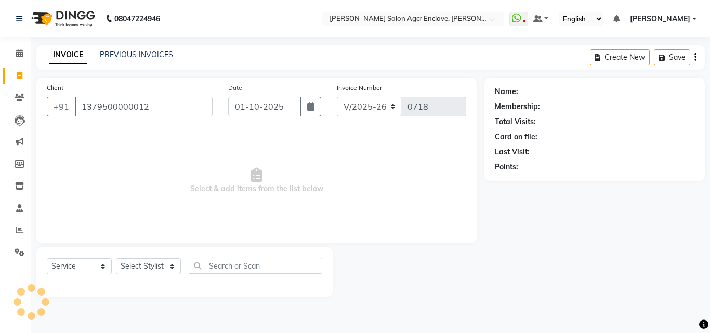
type input "1379500000012"
click at [153, 270] on select "Select Stylist" at bounding box center [148, 266] width 65 height 16
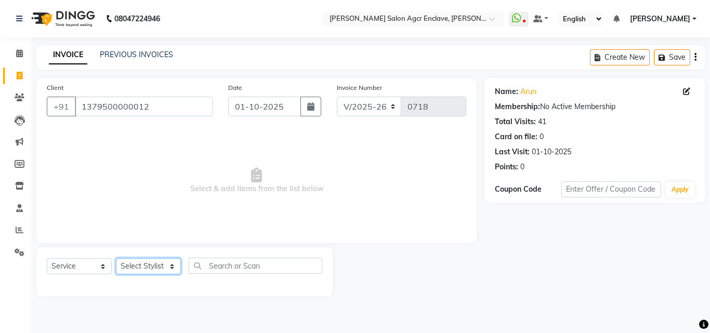
select select "87656"
click at [116, 258] on select "Select Stylist Abhishek [PERSON_NAME] [PERSON_NAME] [PERSON_NAME] Lucky [PERSON…" at bounding box center [148, 266] width 65 height 16
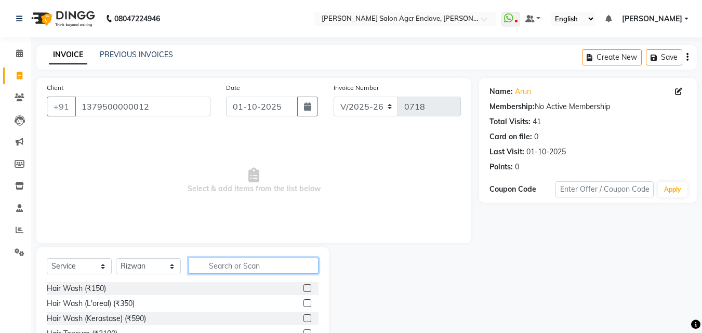
click at [212, 269] on input "text" at bounding box center [254, 266] width 130 height 16
type input "CUT"
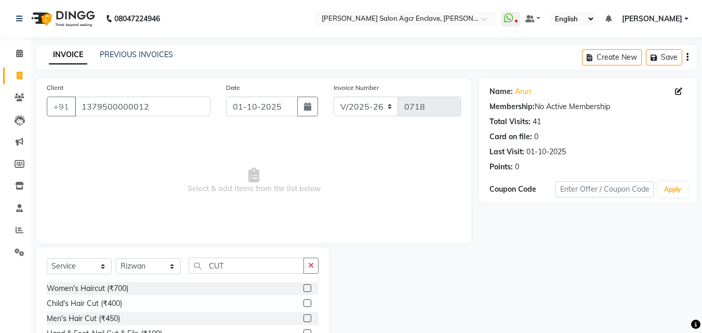
click at [306, 317] on label at bounding box center [307, 318] width 8 height 8
click at [306, 317] on input "checkbox" at bounding box center [306, 318] width 7 height 7
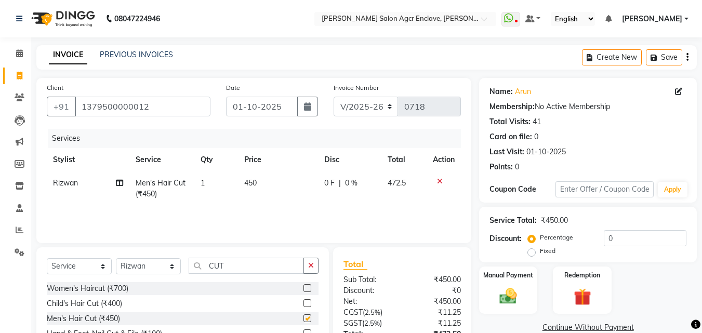
checkbox input "false"
click at [311, 269] on button "button" at bounding box center [310, 266] width 15 height 16
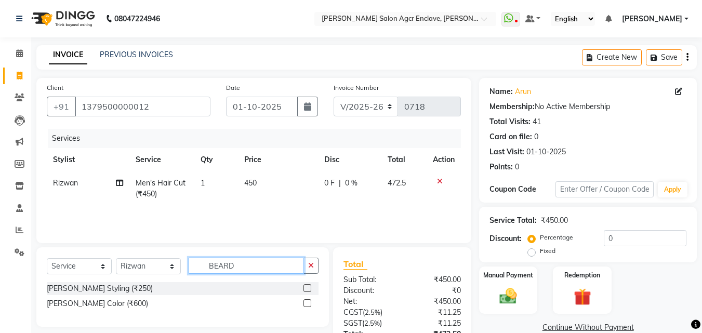
type input "BEARD"
click at [307, 286] on label at bounding box center [307, 288] width 8 height 8
click at [307, 286] on input "checkbox" at bounding box center [306, 288] width 7 height 7
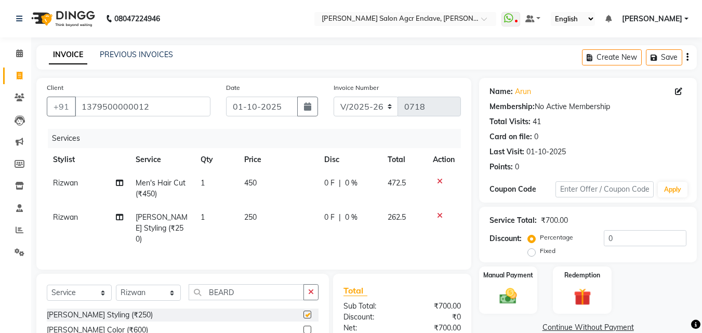
checkbox input "false"
click at [686, 57] on icon "button" at bounding box center [687, 57] width 2 height 1
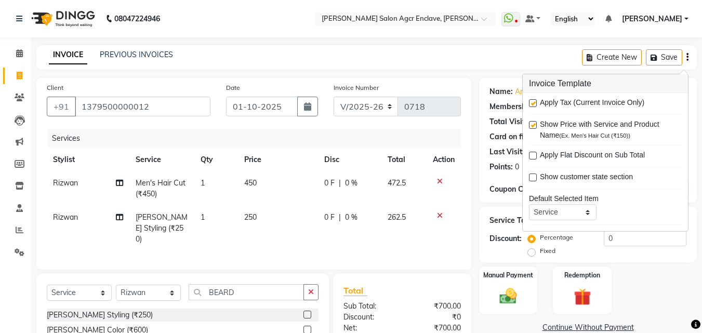
click at [533, 100] on label at bounding box center [533, 103] width 8 height 8
click at [533, 100] on input "checkbox" at bounding box center [532, 103] width 7 height 7
checkbox input "false"
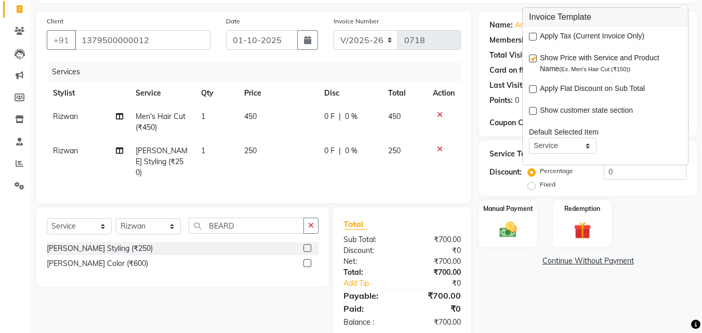
scroll to position [84, 0]
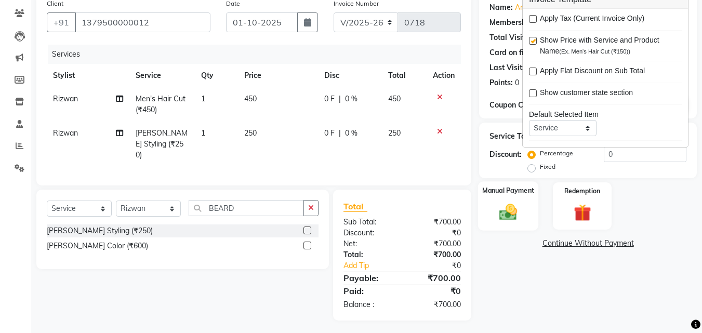
click at [501, 208] on img at bounding box center [507, 212] width 29 height 21
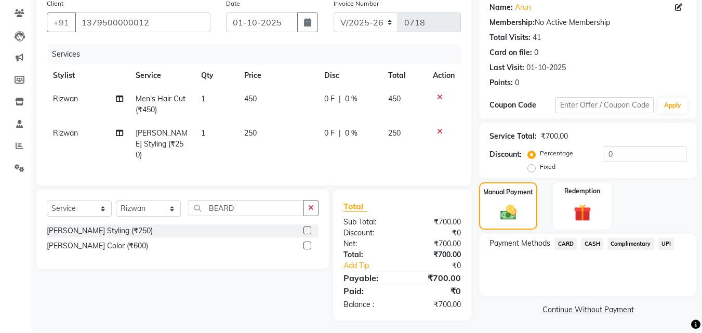
click at [590, 239] on span "CASH" at bounding box center [592, 244] width 22 height 12
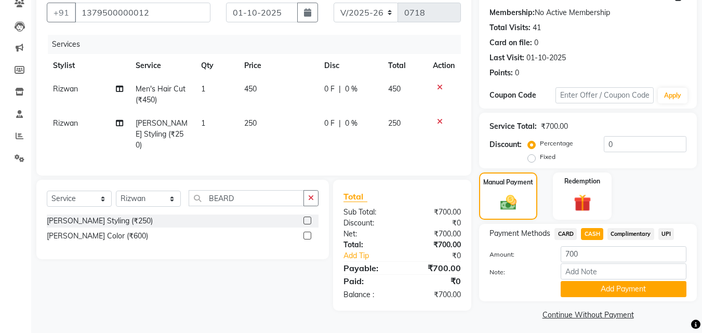
scroll to position [99, 0]
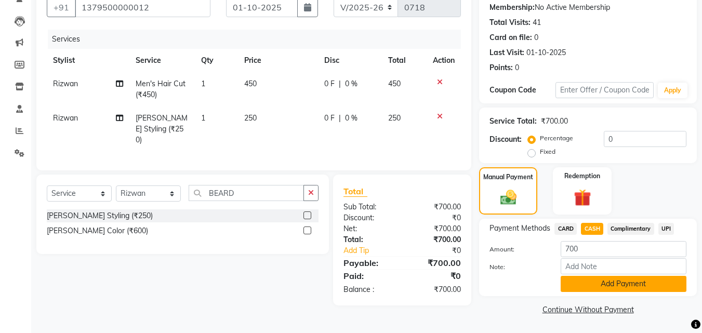
click at [610, 283] on button "Add Payment" at bounding box center [623, 284] width 126 height 16
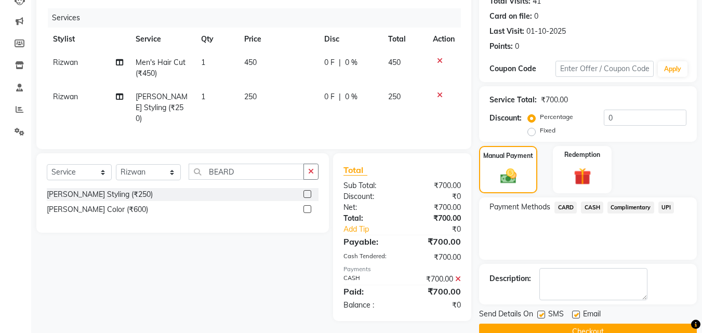
scroll to position [143, 0]
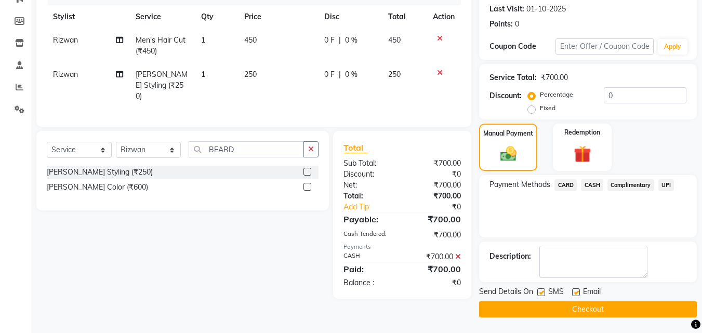
click at [592, 307] on button "Checkout" at bounding box center [588, 309] width 218 height 16
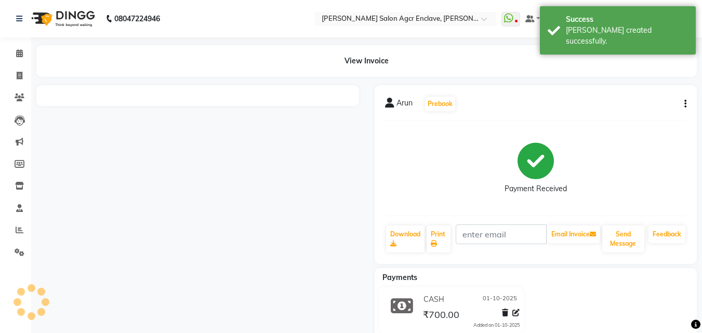
select select "service"
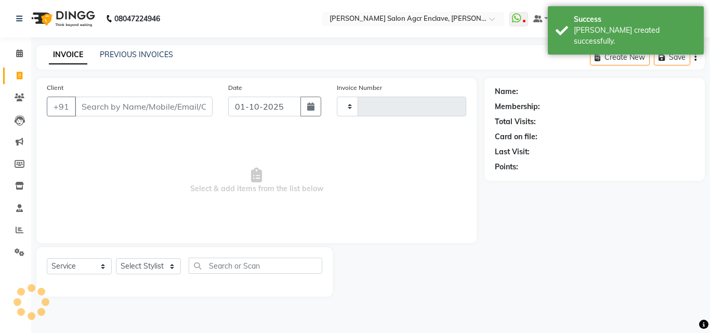
type input "0719"
select select "8560"
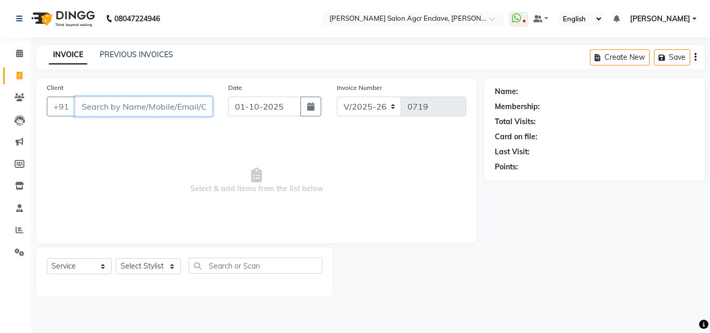
click at [151, 110] on input "Client" at bounding box center [144, 107] width 138 height 20
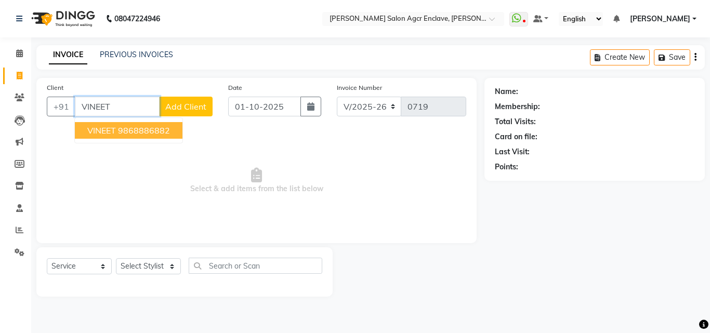
click at [142, 129] on ngb-highlight "9868886882" at bounding box center [144, 130] width 52 height 10
type input "9868886882"
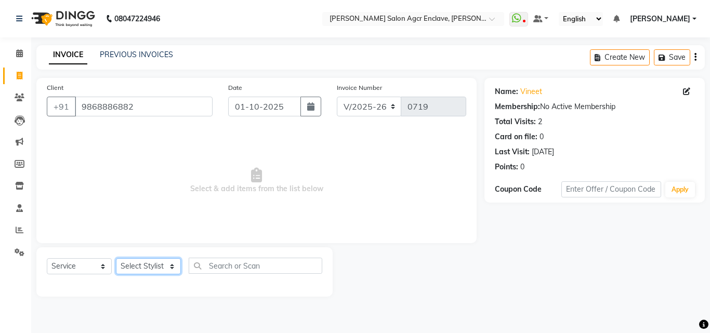
click at [140, 260] on select "Select Stylist Abhishek [PERSON_NAME] [PERSON_NAME] [PERSON_NAME] Lucky [PERSON…" at bounding box center [148, 266] width 65 height 16
click at [156, 263] on select "Select Stylist Abhishek [PERSON_NAME] [PERSON_NAME] [PERSON_NAME] Lucky [PERSON…" at bounding box center [148, 266] width 65 height 16
select select "87656"
click at [116, 258] on select "Select Stylist Abhishek [PERSON_NAME] [PERSON_NAME] [PERSON_NAME] Lucky [PERSON…" at bounding box center [148, 266] width 65 height 16
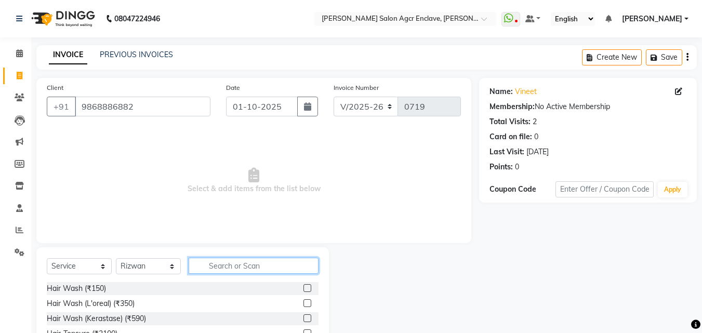
click at [220, 262] on input "text" at bounding box center [254, 266] width 130 height 16
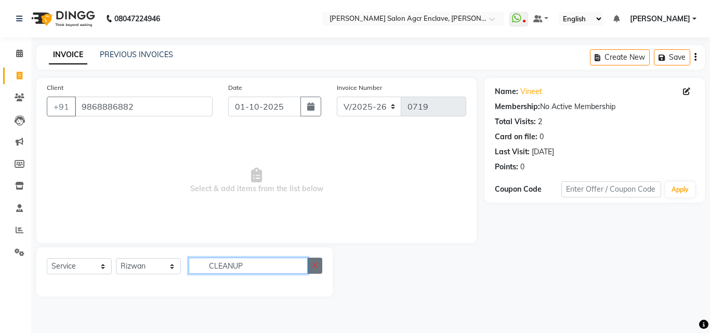
type input "CLEANUP"
click at [314, 265] on icon "button" at bounding box center [315, 265] width 6 height 7
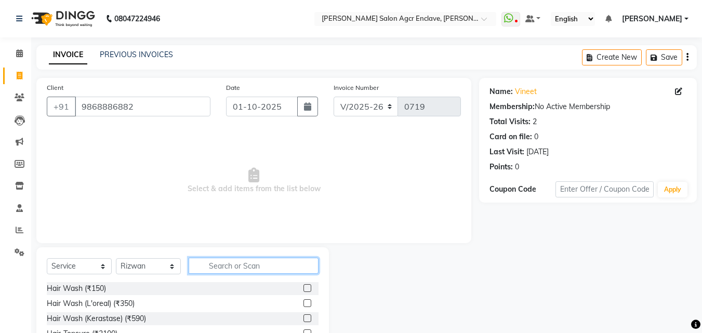
click at [314, 265] on input "text" at bounding box center [254, 266] width 130 height 16
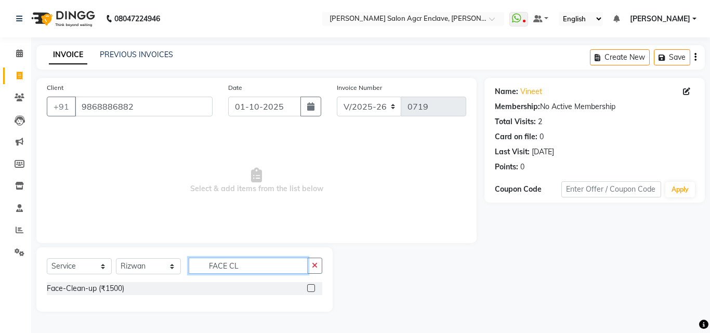
type input "FACE CL"
click at [310, 287] on label at bounding box center [311, 288] width 8 height 8
click at [310, 287] on input "checkbox" at bounding box center [310, 288] width 7 height 7
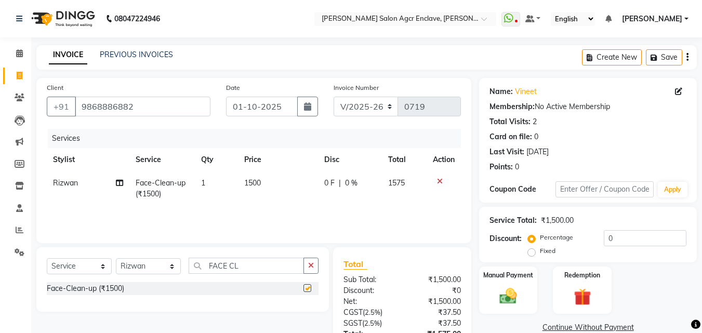
checkbox input "false"
click at [311, 266] on icon "button" at bounding box center [311, 265] width 6 height 7
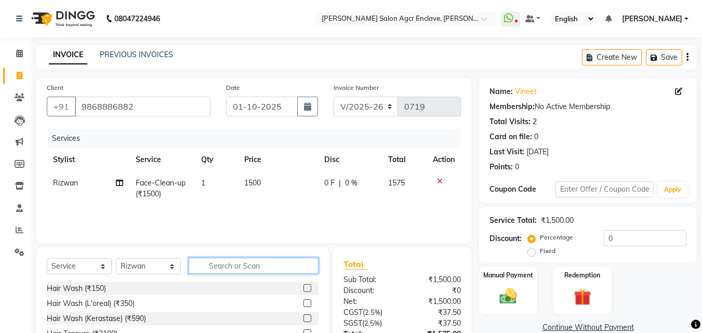
drag, startPoint x: 311, startPoint y: 266, endPoint x: 298, endPoint y: 265, distance: 13.0
click at [298, 265] on input "text" at bounding box center [254, 266] width 130 height 16
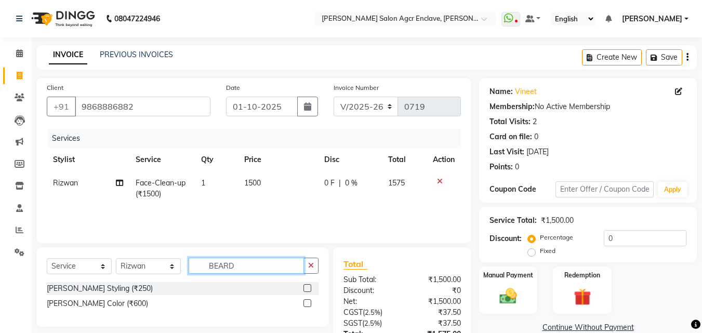
type input "BEARD"
click at [307, 289] on label at bounding box center [307, 288] width 8 height 8
click at [307, 289] on input "checkbox" at bounding box center [306, 288] width 7 height 7
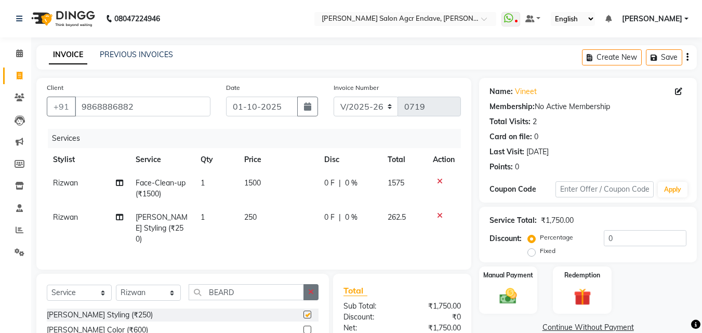
checkbox input "false"
click at [253, 216] on span "250" at bounding box center [250, 216] width 12 height 9
select select "87656"
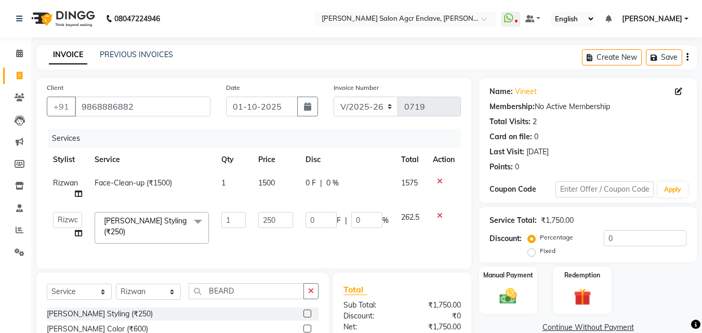
click at [253, 216] on td "250" at bounding box center [275, 228] width 47 height 44
click at [267, 218] on input "250" at bounding box center [275, 220] width 35 height 16
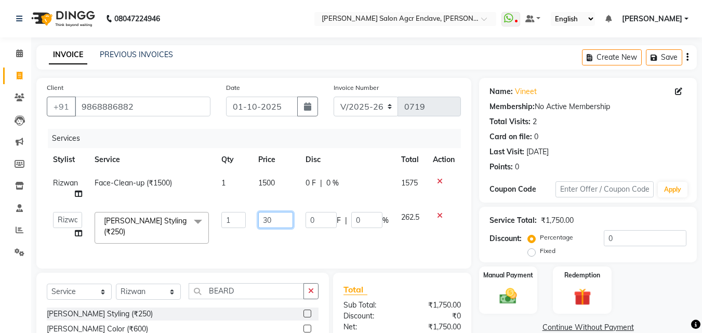
type input "300"
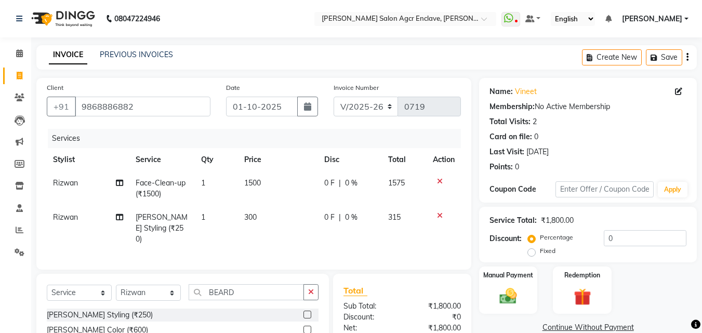
click at [346, 244] on div "Services Stylist Service Qty Price Disc Total Action Rizwan Face-Clean-up (₹150…" at bounding box center [254, 194] width 414 height 130
click at [687, 57] on icon "button" at bounding box center [687, 57] width 2 height 1
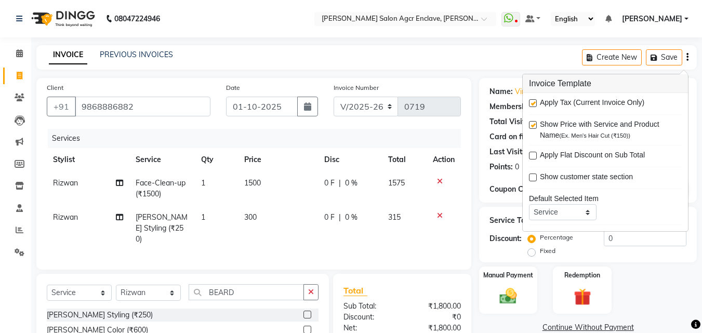
click at [534, 102] on label at bounding box center [533, 103] width 8 height 8
click at [534, 102] on input "checkbox" at bounding box center [532, 103] width 7 height 7
checkbox input "false"
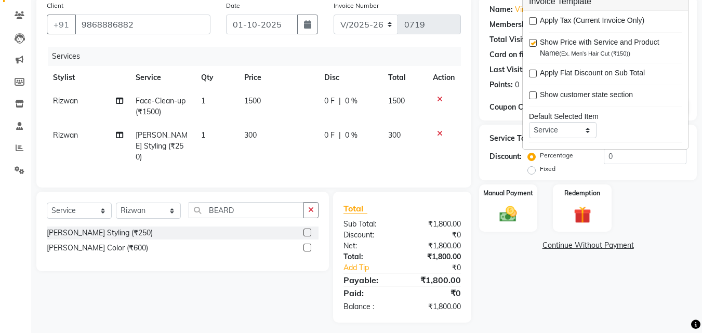
scroll to position [84, 0]
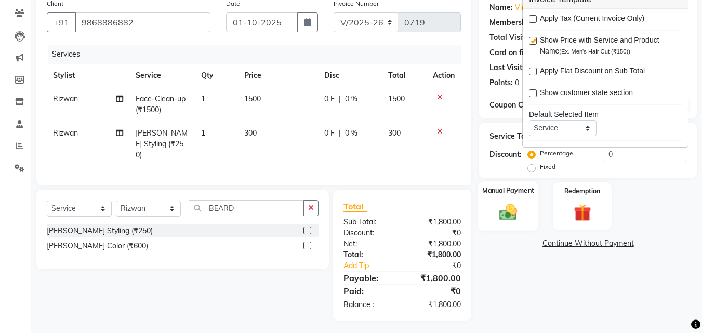
click at [504, 213] on img at bounding box center [507, 212] width 29 height 21
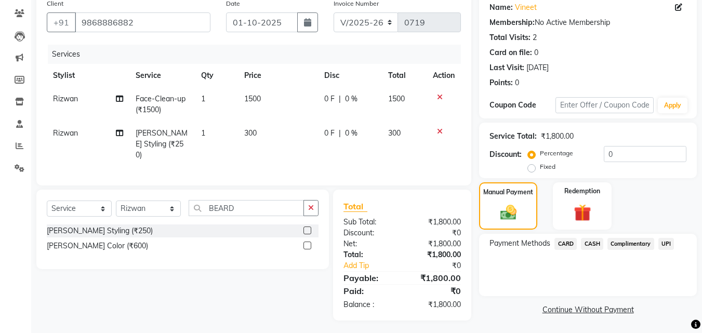
click at [564, 245] on span "CARD" at bounding box center [565, 244] width 22 height 12
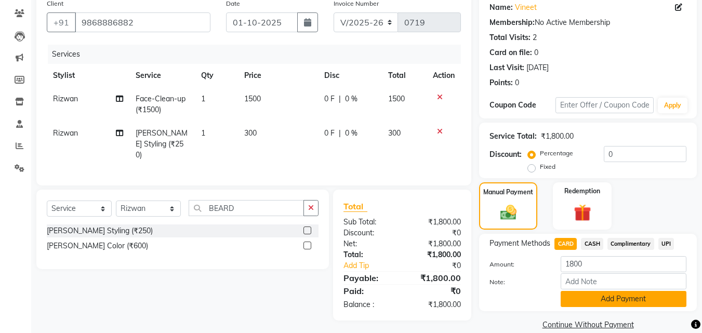
click at [597, 305] on button "Add Payment" at bounding box center [623, 299] width 126 height 16
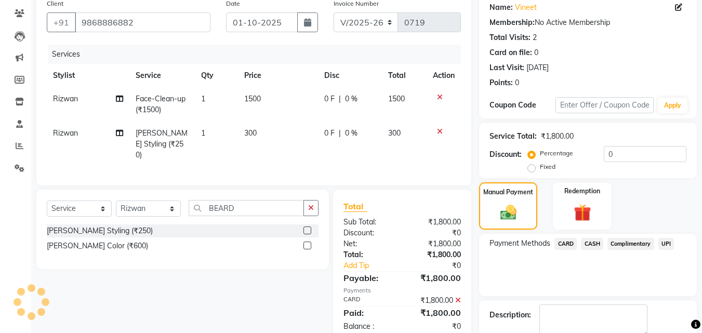
scroll to position [143, 0]
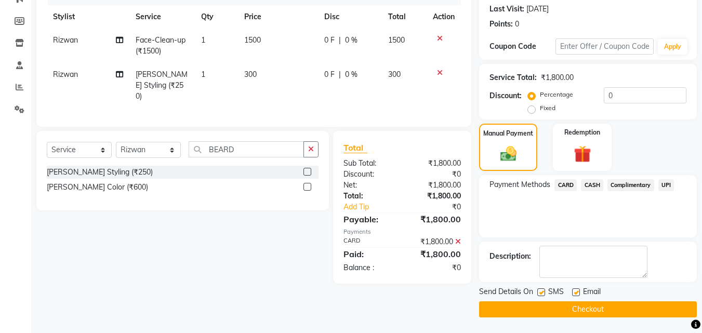
click at [566, 305] on button "Checkout" at bounding box center [588, 309] width 218 height 16
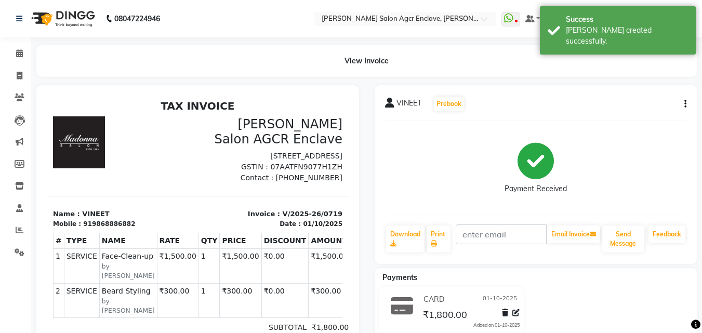
select select "service"
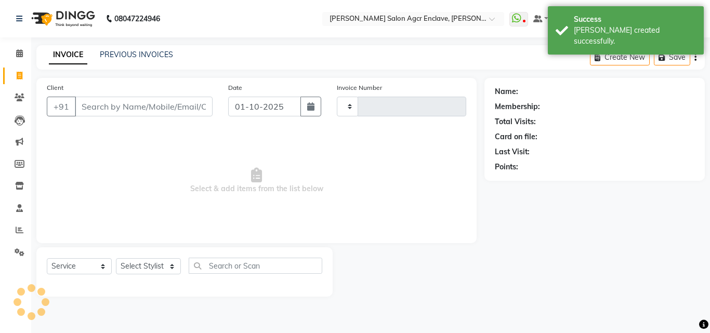
type input "0720"
select select "8560"
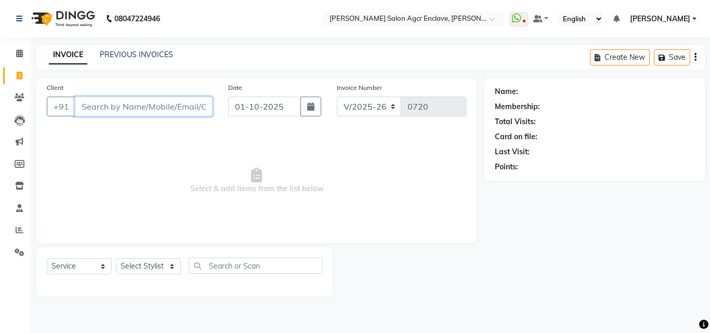
click at [177, 109] on input "Client" at bounding box center [144, 107] width 138 height 20
paste input "9821711634"
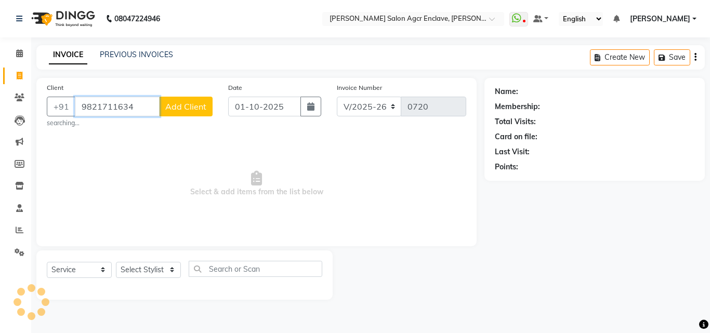
type input "9821711634"
click at [190, 109] on span "Add Client" at bounding box center [185, 106] width 41 height 10
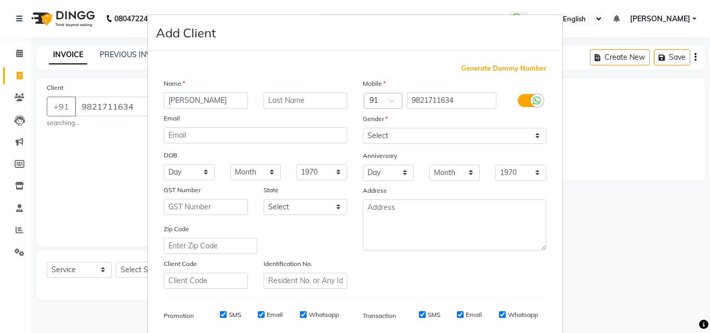
type input "DAKSH"
click at [410, 133] on select "Select Male Female Other Prefer Not To Say" at bounding box center [454, 136] width 183 height 16
select select "male"
click at [363, 128] on select "Select Male Female Other Prefer Not To Say" at bounding box center [454, 136] width 183 height 16
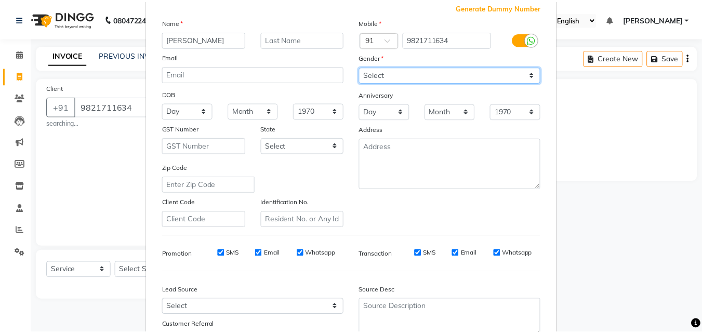
scroll to position [146, 0]
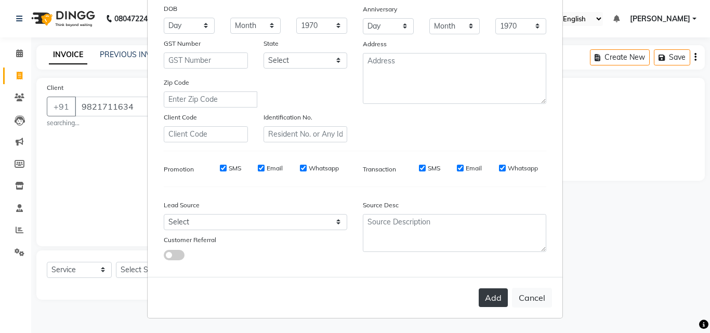
click at [494, 301] on button "Add" at bounding box center [492, 297] width 29 height 19
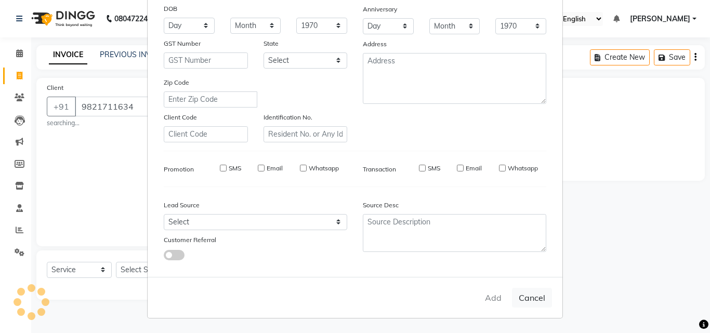
select select
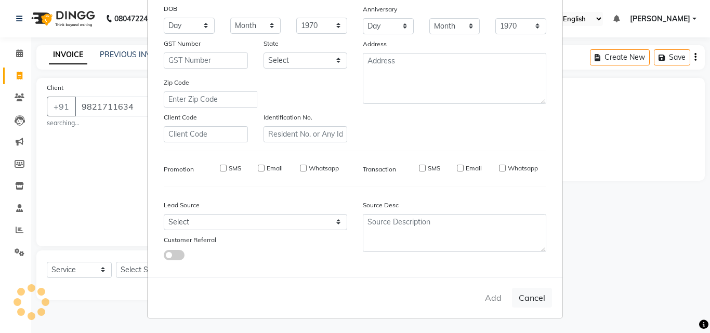
select select
checkbox input "false"
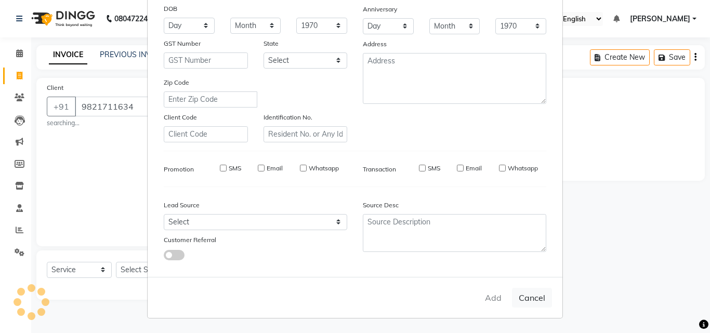
checkbox input "false"
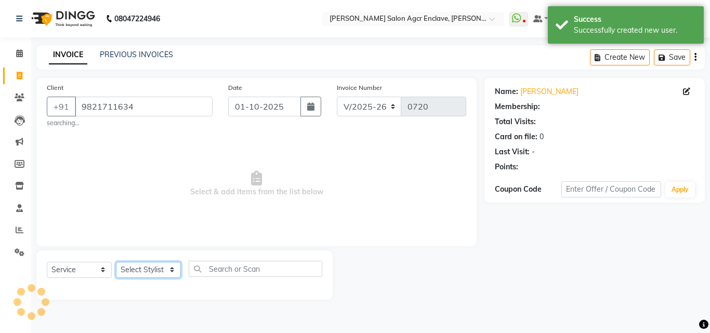
click at [152, 272] on select "Select Stylist Abhishek [PERSON_NAME] [PERSON_NAME] [PERSON_NAME] Lucky [PERSON…" at bounding box center [148, 270] width 65 height 16
select select "87954"
click at [116, 262] on select "Select Stylist Abhishek [PERSON_NAME] [PERSON_NAME] [PERSON_NAME] Lucky [PERSON…" at bounding box center [148, 270] width 65 height 16
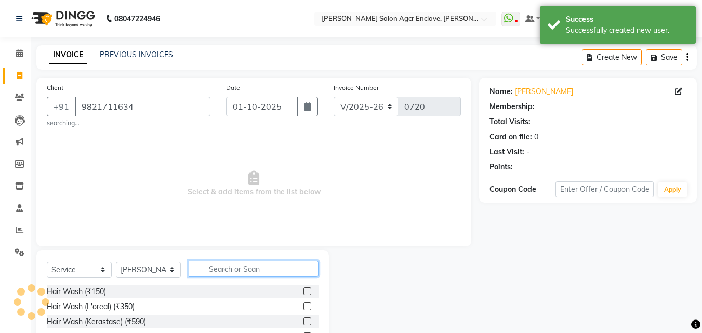
click at [206, 272] on input "text" at bounding box center [254, 269] width 130 height 16
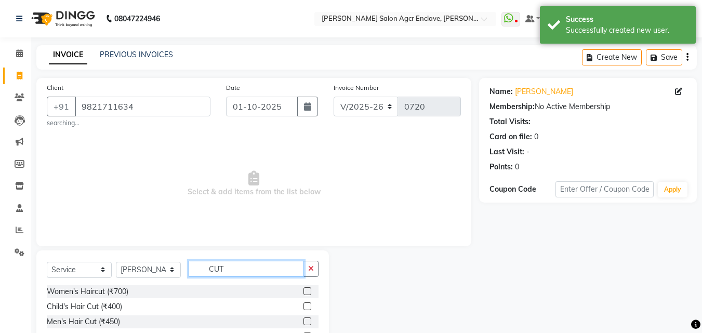
type input "CUT"
click at [305, 316] on div at bounding box center [310, 321] width 15 height 13
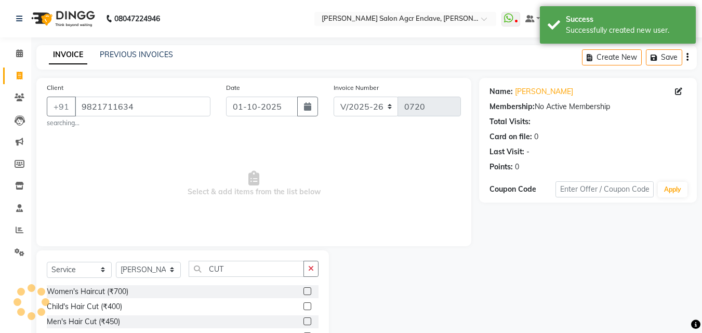
click at [306, 318] on label at bounding box center [307, 321] width 8 height 8
click at [306, 318] on input "checkbox" at bounding box center [306, 321] width 7 height 7
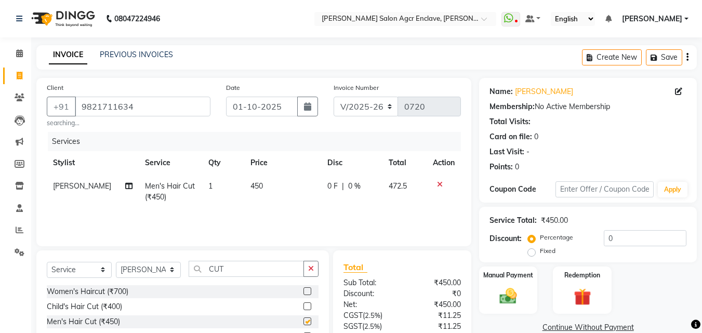
checkbox input "false"
click at [309, 266] on icon "button" at bounding box center [311, 268] width 6 height 7
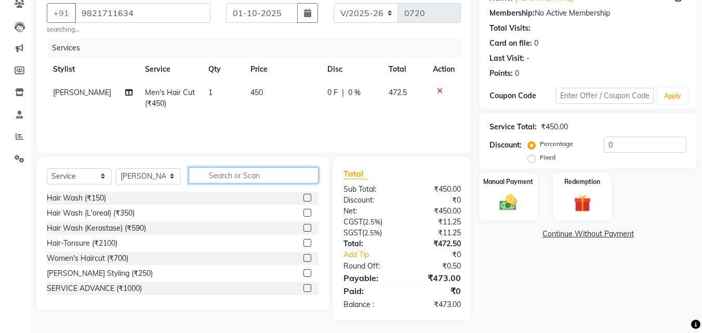
scroll to position [94, 0]
click at [303, 272] on label at bounding box center [307, 273] width 8 height 8
click at [303, 272] on input "checkbox" at bounding box center [306, 273] width 7 height 7
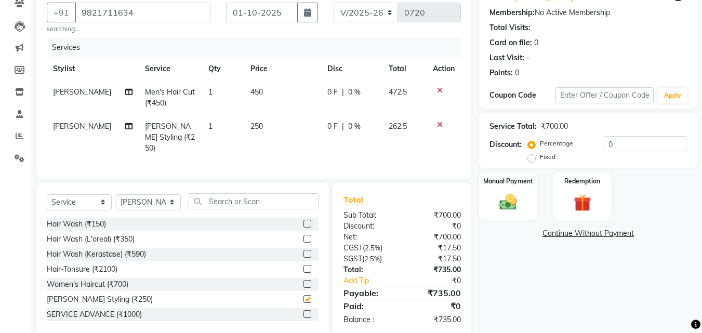
checkbox input "false"
click at [257, 196] on input "text" at bounding box center [254, 201] width 130 height 16
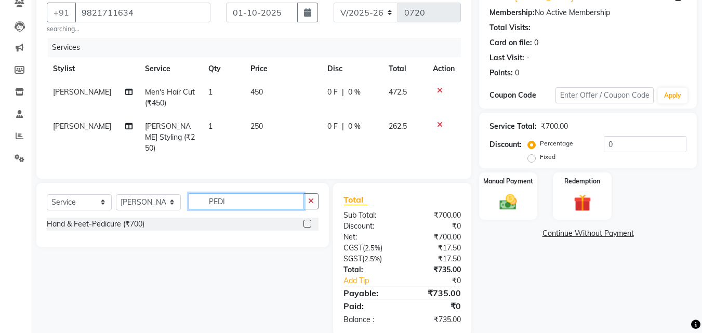
type input "PEDI"
click at [304, 218] on div at bounding box center [310, 224] width 15 height 13
click at [307, 220] on label at bounding box center [307, 224] width 8 height 8
click at [307, 221] on input "checkbox" at bounding box center [306, 224] width 7 height 7
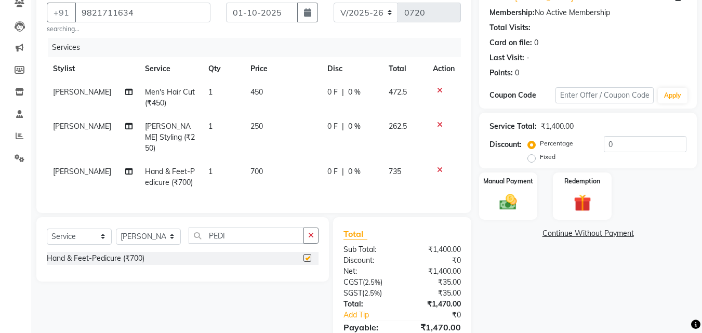
checkbox input "false"
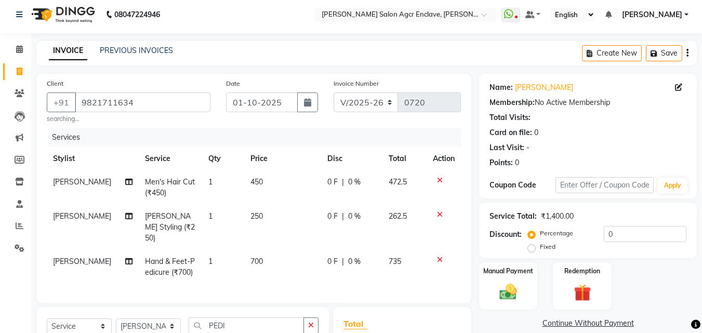
scroll to position [0, 0]
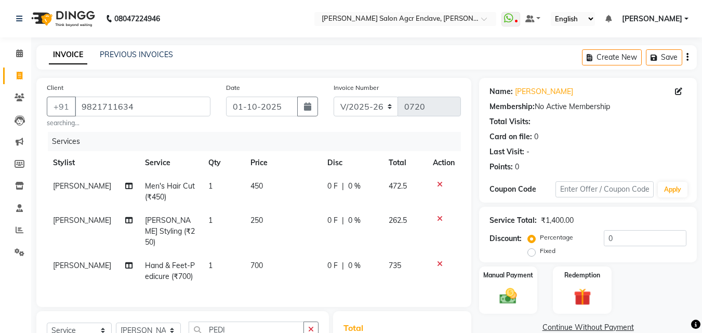
click at [686, 57] on icon "button" at bounding box center [687, 57] width 2 height 1
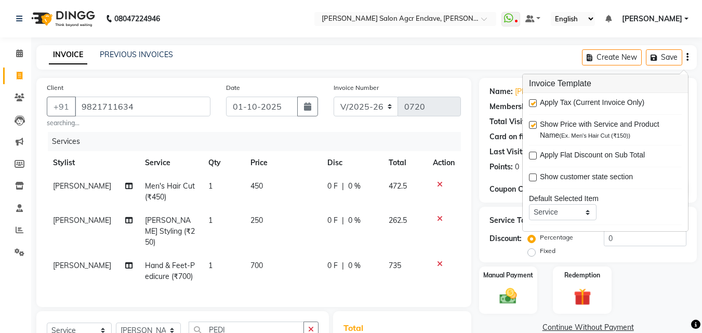
click at [530, 99] on label at bounding box center [533, 103] width 8 height 8
click at [530, 100] on input "checkbox" at bounding box center [532, 103] width 7 height 7
checkbox input "false"
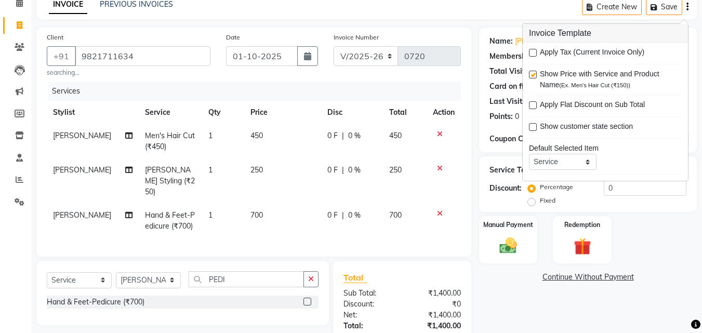
scroll to position [122, 0]
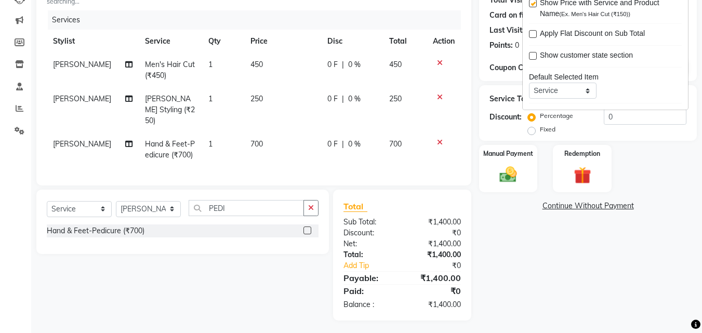
click at [250, 139] on span "700" at bounding box center [256, 143] width 12 height 9
click at [244, 135] on td "1" at bounding box center [223, 149] width 42 height 34
select select "87954"
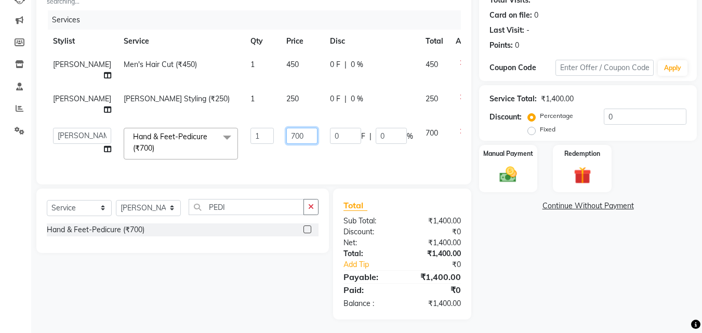
click at [286, 136] on input "700" at bounding box center [301, 136] width 31 height 16
type input "800"
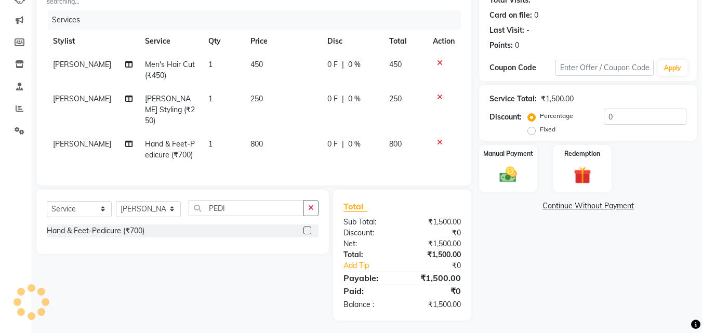
click at [72, 139] on span "[PERSON_NAME]" at bounding box center [82, 143] width 58 height 9
select select "87954"
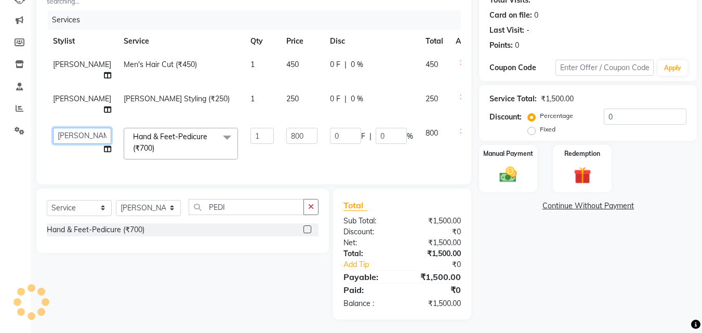
click at [72, 132] on select "Abhishek Afzal Amarjeet BHAWNA HARSH Khushi Lucky Naman PREM Rajeev Rizwan Shah…" at bounding box center [82, 136] width 58 height 16
select select "87672"
click at [300, 145] on td "800" at bounding box center [302, 144] width 44 height 44
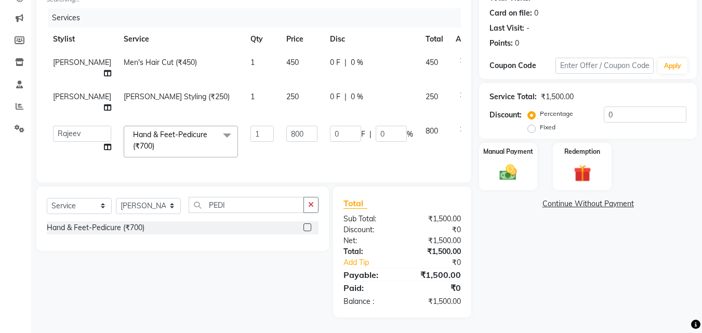
scroll to position [131, 0]
click at [519, 162] on img at bounding box center [507, 172] width 29 height 21
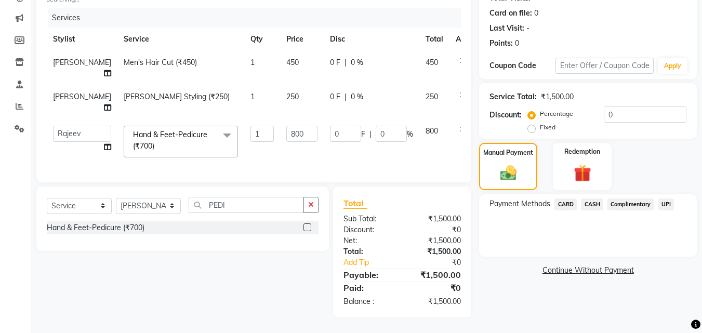
click at [664, 198] on span "UPI" at bounding box center [666, 204] width 16 height 12
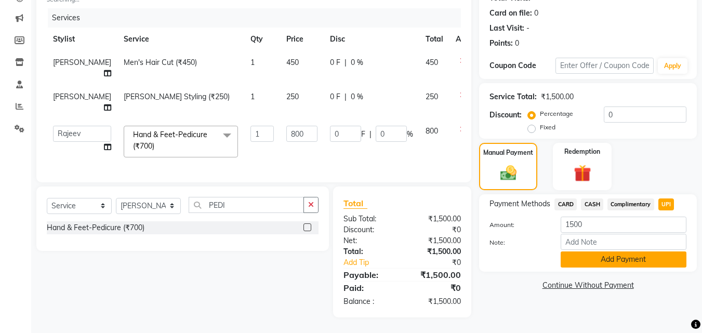
click at [586, 251] on button "Add Payment" at bounding box center [623, 259] width 126 height 16
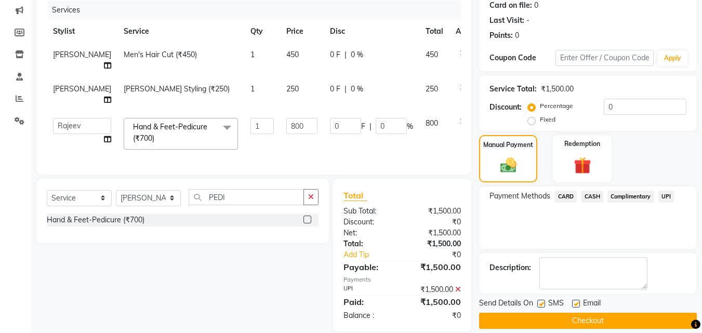
click at [579, 317] on button "Checkout" at bounding box center [588, 321] width 218 height 16
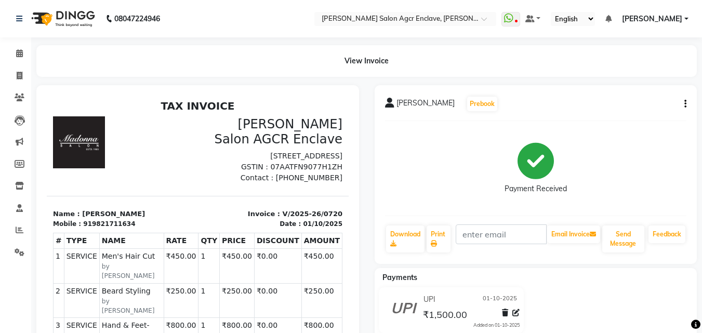
select select "service"
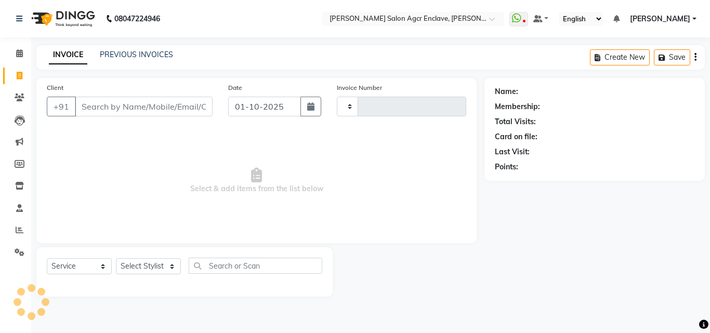
type input "0721"
select select "8560"
click at [145, 105] on input "Client" at bounding box center [144, 107] width 138 height 20
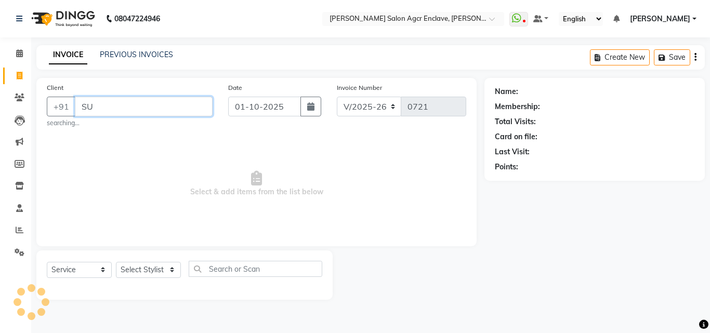
type input "S"
type input "X"
click at [150, 104] on input "Client" at bounding box center [144, 107] width 138 height 20
type input "XYZ"
click at [319, 329] on div "08047224946 Select Location × Madonna Salon Agcr Enclave, Anand Vihar WhatsApp …" at bounding box center [355, 166] width 710 height 333
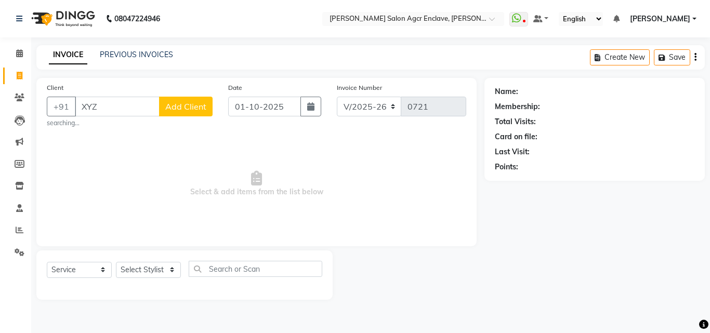
click at [137, 90] on div "Client +91 XYZ Add Client searching..." at bounding box center [129, 105] width 181 height 46
click at [129, 112] on input "XYZ" at bounding box center [117, 107] width 85 height 20
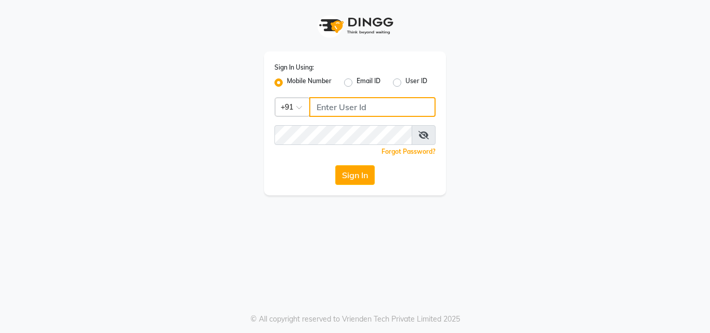
type input "8826747330"
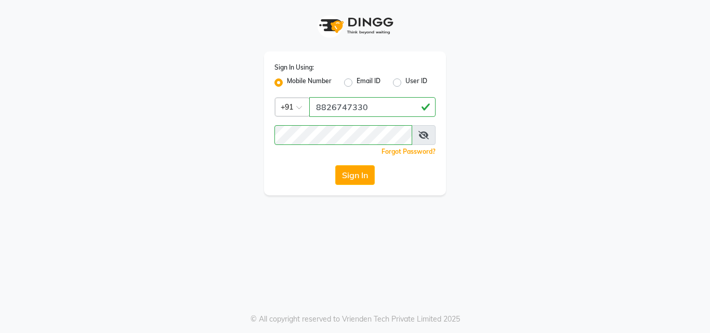
click at [330, 174] on div "Sign In" at bounding box center [354, 175] width 161 height 20
click at [355, 172] on button "Sign In" at bounding box center [354, 175] width 39 height 20
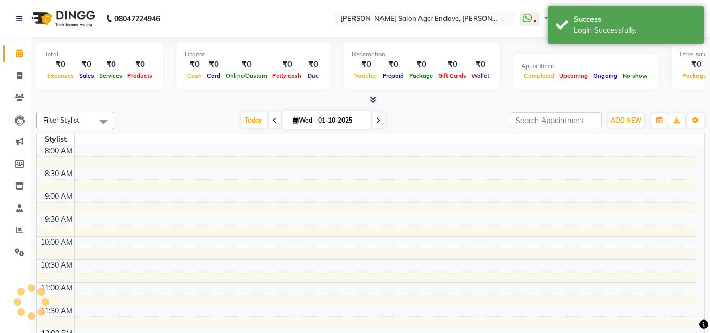
select select "en"
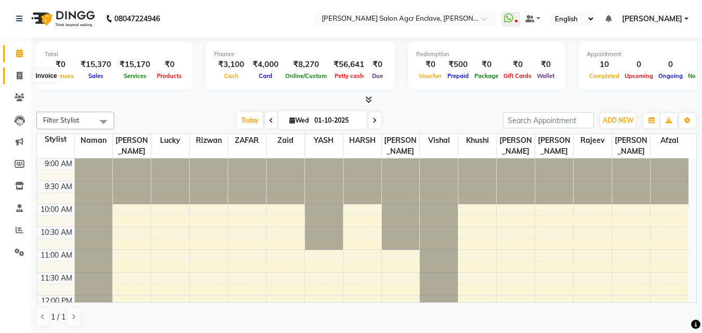
click at [18, 80] on span at bounding box center [19, 76] width 18 height 12
select select "service"
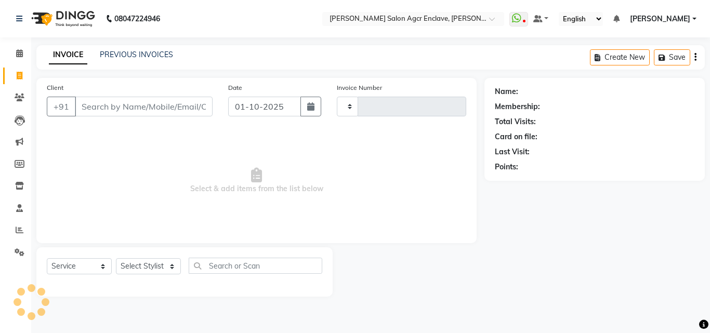
type input "0721"
select select "8560"
click at [162, 106] on input "Client" at bounding box center [144, 107] width 138 height 20
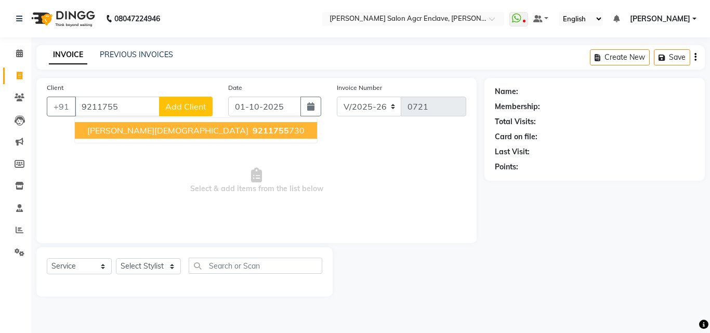
click at [252, 131] on span "9211755" at bounding box center [270, 130] width 36 height 10
type input "9211755730"
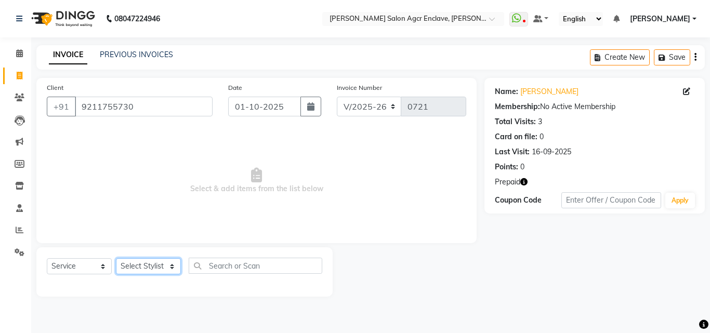
click at [155, 265] on select "Select Stylist Abhishek [PERSON_NAME] [PERSON_NAME] [PERSON_NAME] Lucky [PERSON…" at bounding box center [148, 266] width 65 height 16
select select "87654"
click at [116, 258] on select "Select Stylist Abhishek [PERSON_NAME] [PERSON_NAME] [PERSON_NAME] Lucky [PERSON…" at bounding box center [148, 266] width 65 height 16
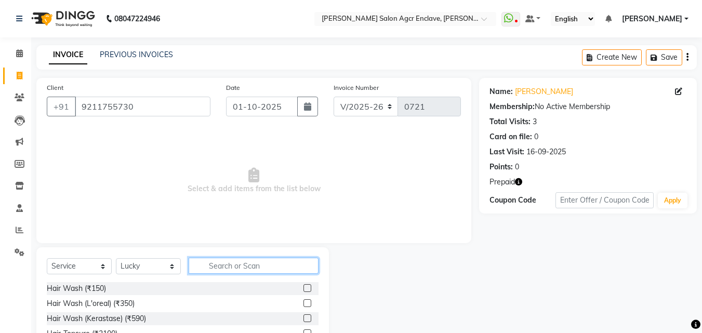
click at [230, 264] on input "text" at bounding box center [254, 266] width 130 height 16
type input "COLOR"
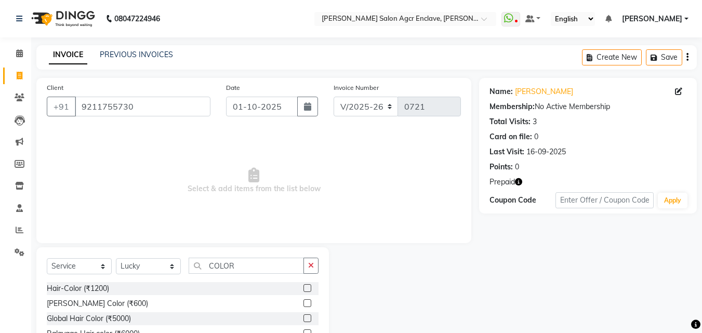
click at [306, 285] on label at bounding box center [307, 288] width 8 height 8
click at [306, 285] on input "checkbox" at bounding box center [306, 288] width 7 height 7
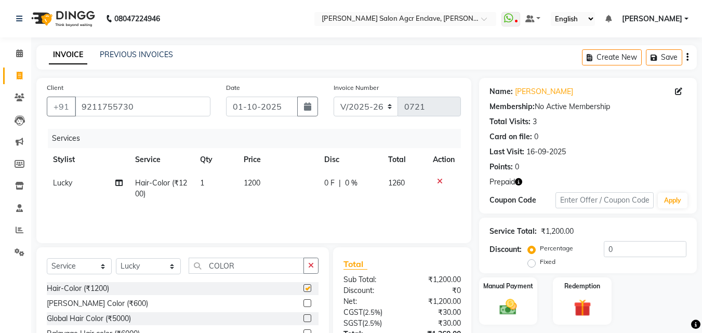
checkbox input "false"
click at [686, 58] on icon "button" at bounding box center [687, 57] width 2 height 1
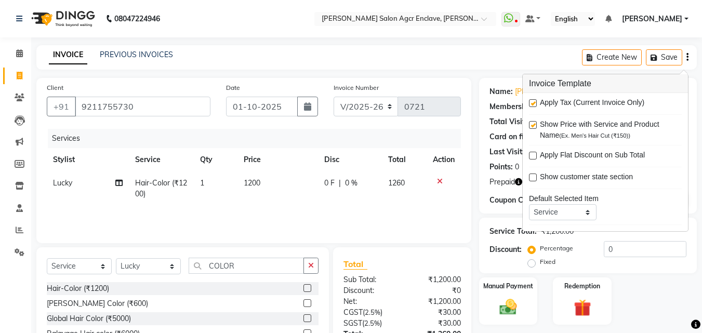
click at [531, 101] on label at bounding box center [533, 103] width 8 height 8
click at [531, 101] on input "checkbox" at bounding box center [532, 103] width 7 height 7
checkbox input "false"
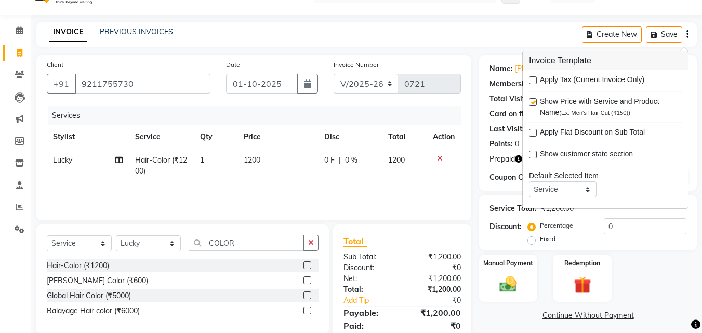
scroll to position [61, 0]
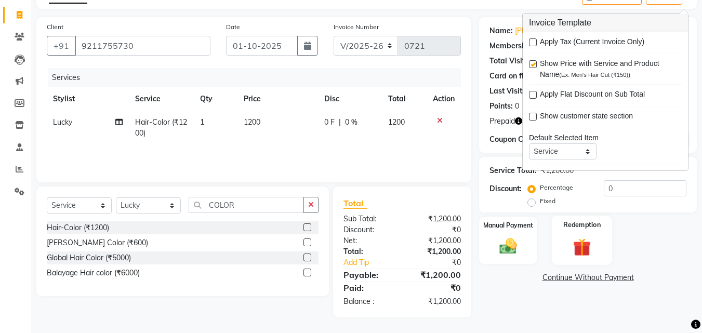
click at [586, 254] on img at bounding box center [581, 247] width 29 height 22
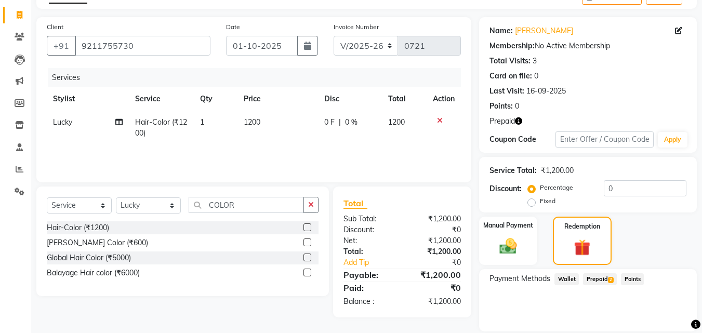
click at [599, 277] on span "Prepaid 2" at bounding box center [600, 279] width 34 height 12
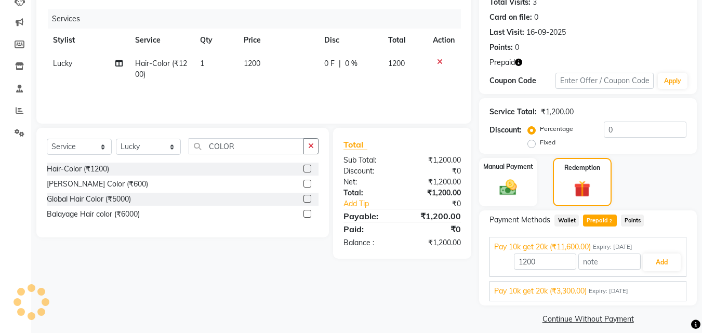
scroll to position [129, 0]
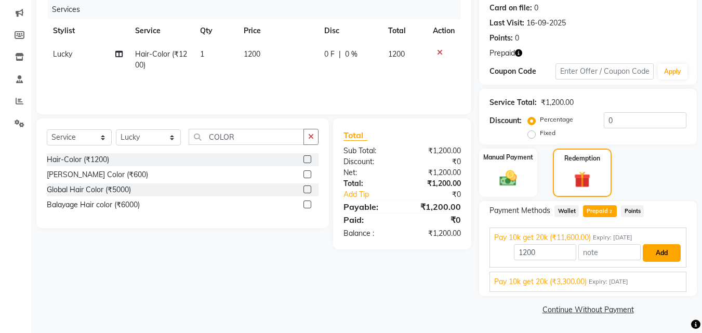
click at [653, 253] on button "Add" at bounding box center [661, 253] width 38 height 18
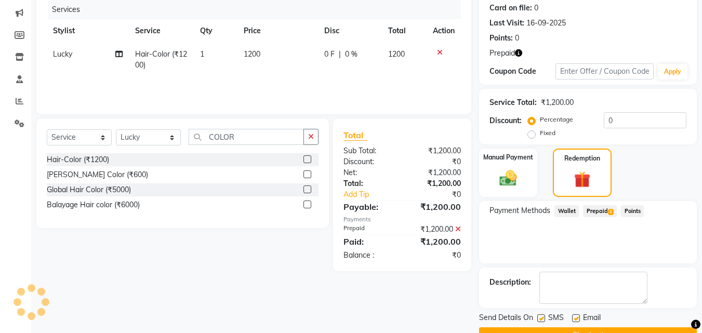
scroll to position [155, 0]
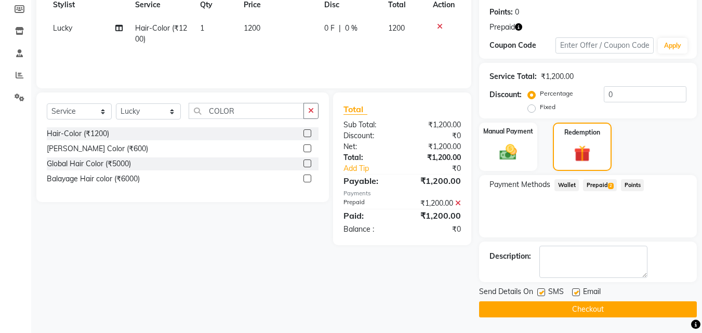
click at [570, 306] on button "Checkout" at bounding box center [588, 309] width 218 height 16
